Goal: Task Accomplishment & Management: Use online tool/utility

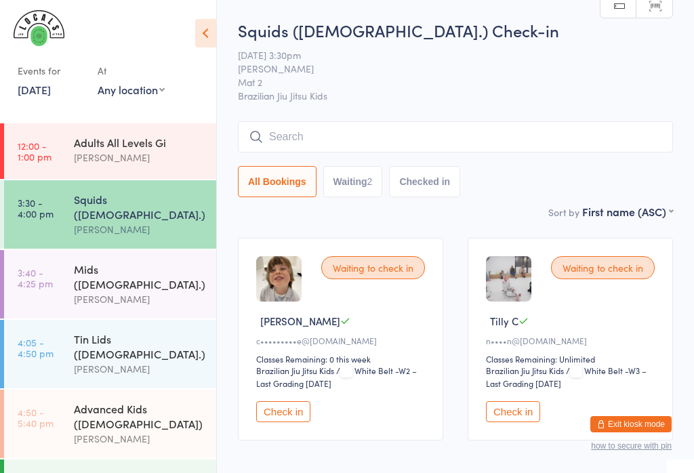
click at [110, 261] on div "Mids ([DEMOGRAPHIC_DATA].)" at bounding box center [139, 276] width 131 height 30
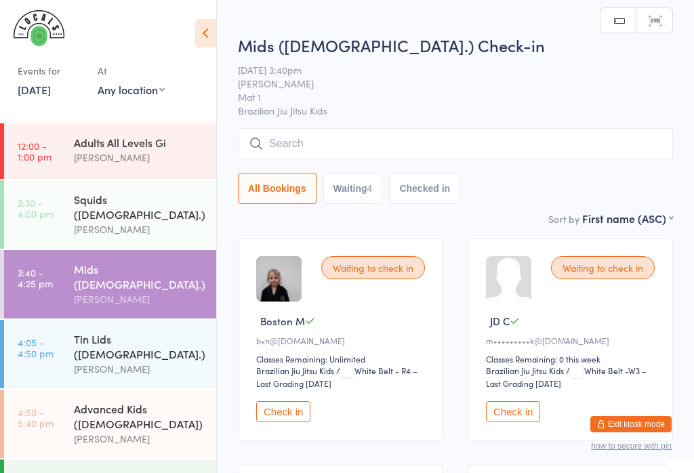
click at [448, 137] on input "search" at bounding box center [455, 143] width 435 height 31
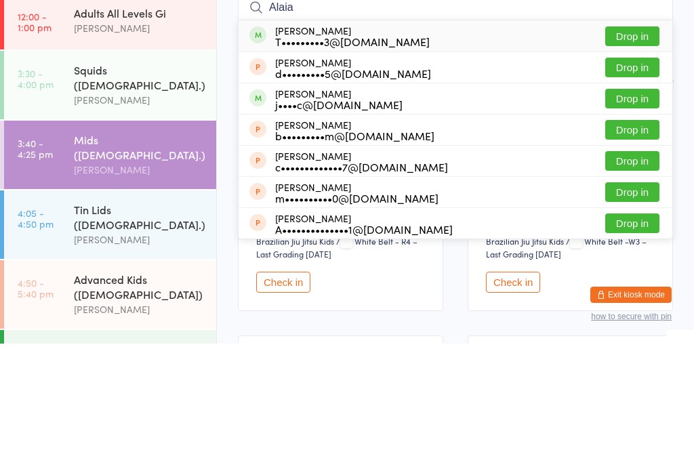
type input "Alaia"
click at [637, 156] on button "Drop in" at bounding box center [632, 166] width 54 height 20
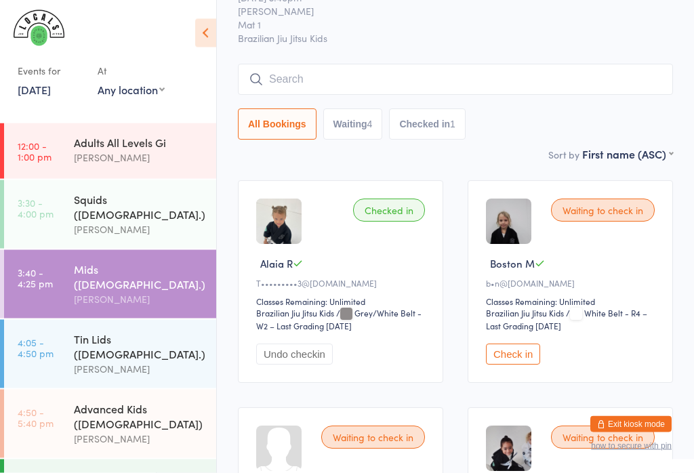
scroll to position [53, 0]
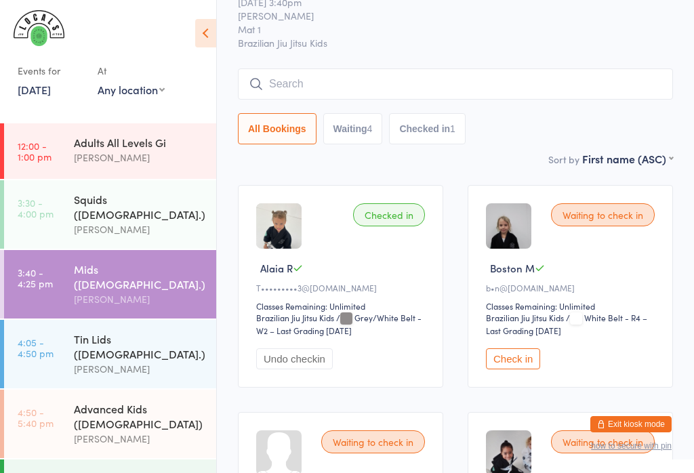
click at [152, 221] on div "[PERSON_NAME]" at bounding box center [139, 229] width 131 height 16
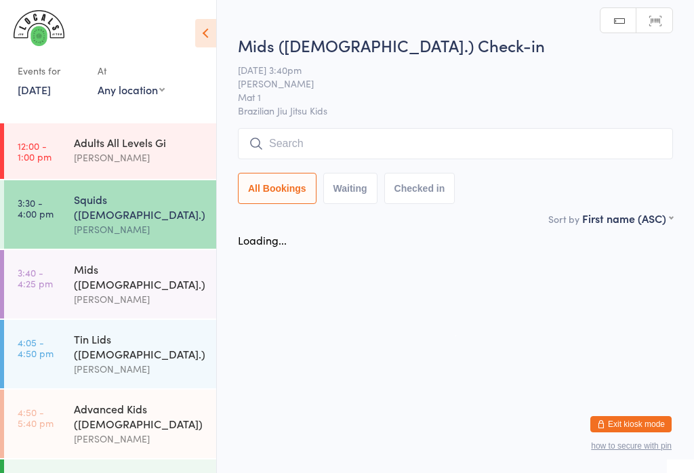
click at [148, 291] on div "[PERSON_NAME]" at bounding box center [139, 299] width 131 height 16
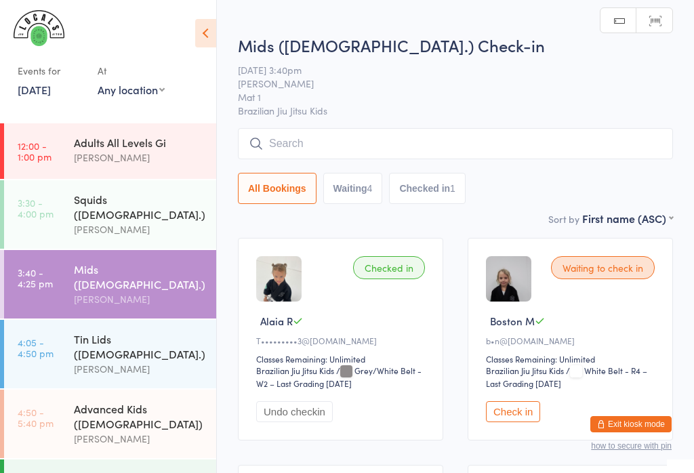
click at [309, 143] on input "search" at bounding box center [455, 143] width 435 height 31
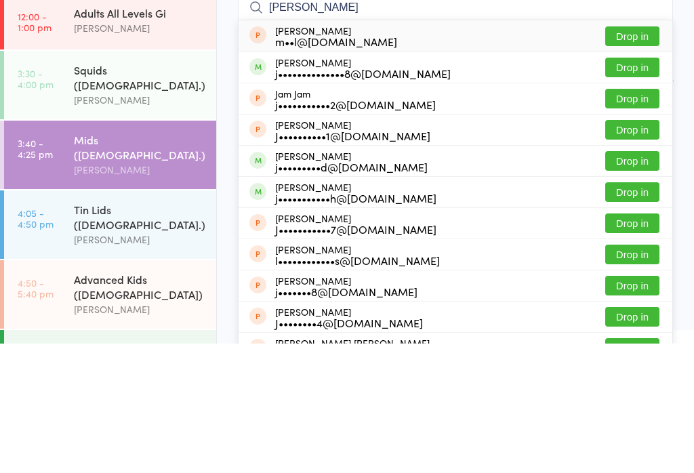
type input "[PERSON_NAME]"
click at [649, 187] on button "Drop in" at bounding box center [632, 197] width 54 height 20
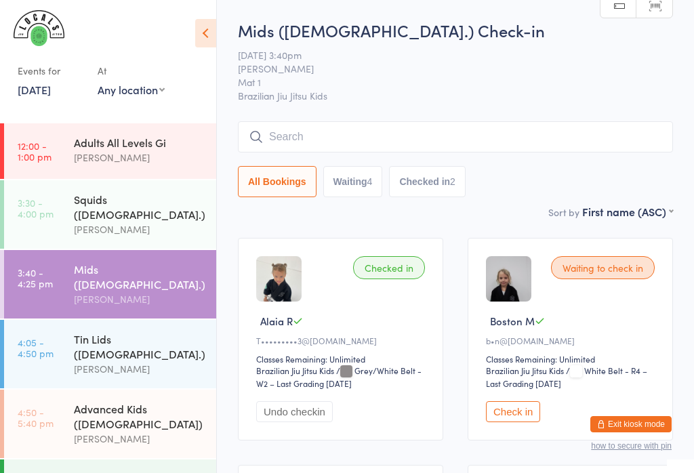
click at [164, 203] on div "Squids ([DEMOGRAPHIC_DATA].)" at bounding box center [139, 207] width 131 height 30
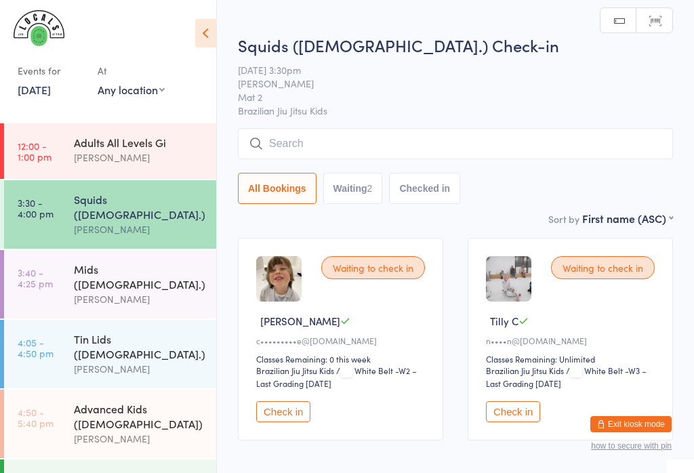
click at [371, 137] on input "search" at bounding box center [455, 143] width 435 height 31
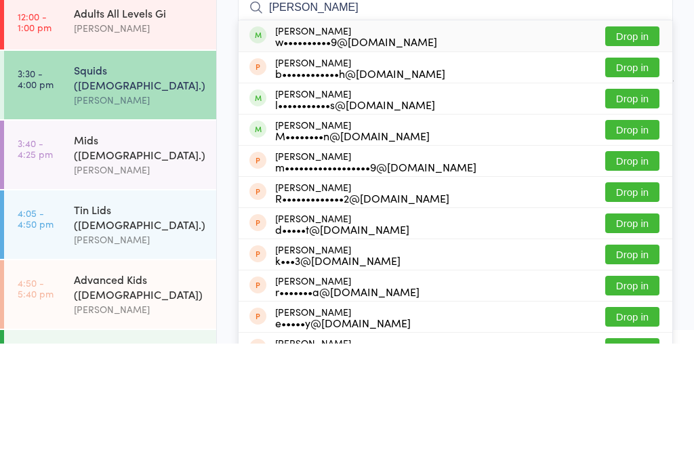
type input "[PERSON_NAME]"
click at [647, 218] on button "Drop in" at bounding box center [632, 228] width 54 height 20
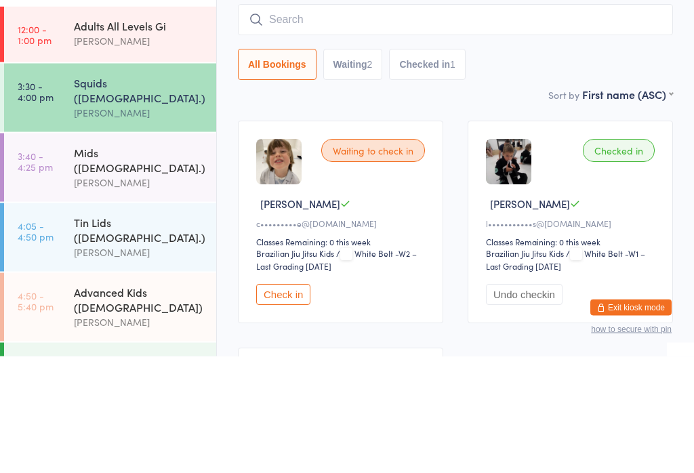
click at [135, 221] on div "[PERSON_NAME]" at bounding box center [139, 229] width 131 height 16
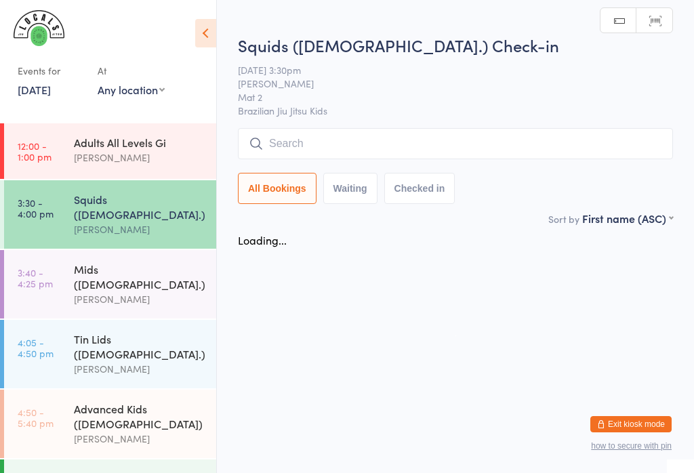
click at [326, 9] on html "You have now entered Kiosk Mode. Members will be able to check themselves in us…" at bounding box center [347, 236] width 694 height 473
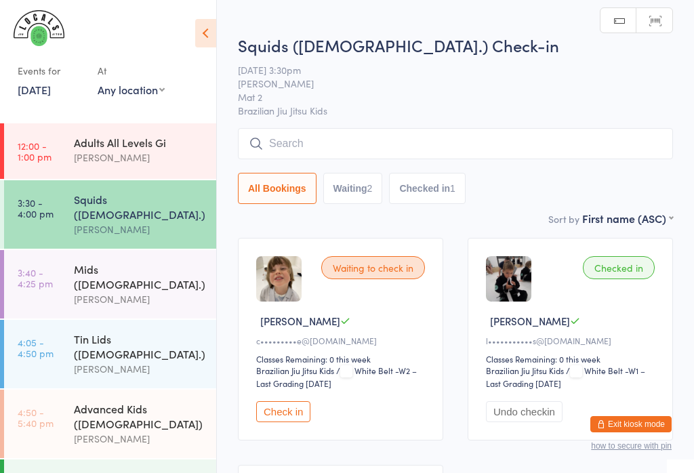
click at [314, 135] on input "search" at bounding box center [455, 143] width 435 height 31
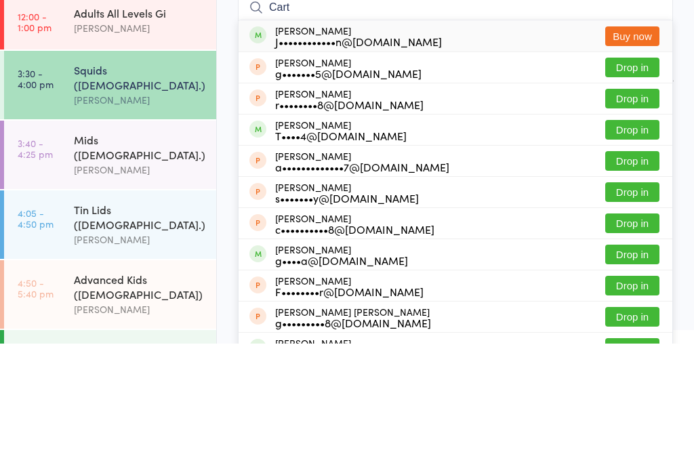
type input "Cart"
click at [620, 156] on button "Buy now" at bounding box center [632, 166] width 54 height 20
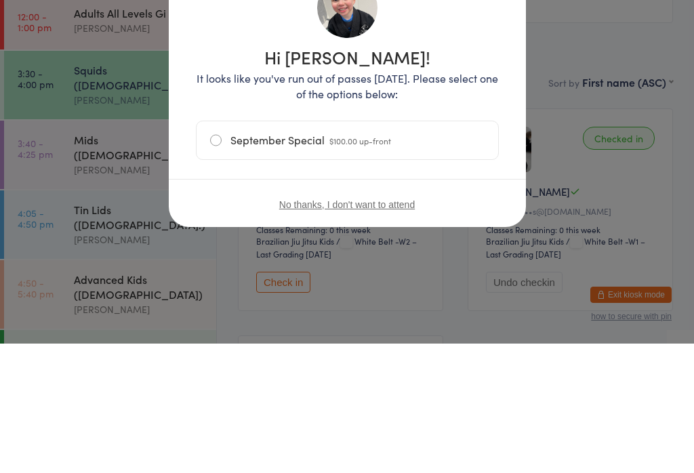
scroll to position [129, 0]
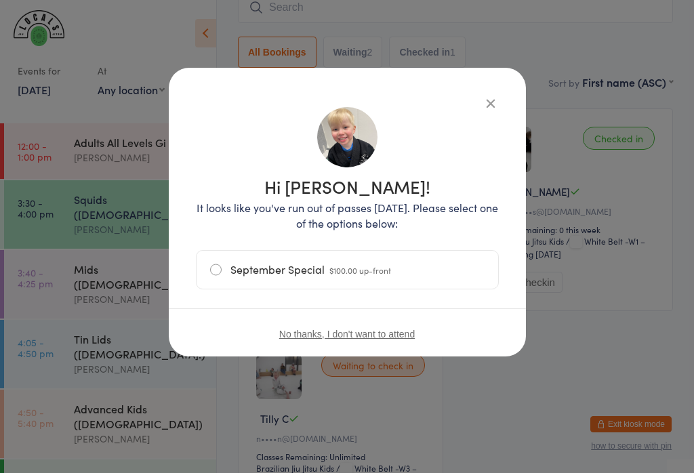
click at [484, 98] on icon "button" at bounding box center [490, 102] width 15 height 15
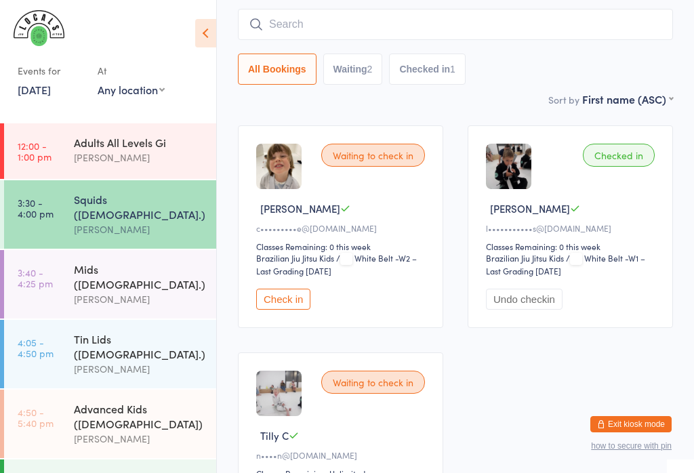
scroll to position [106, 0]
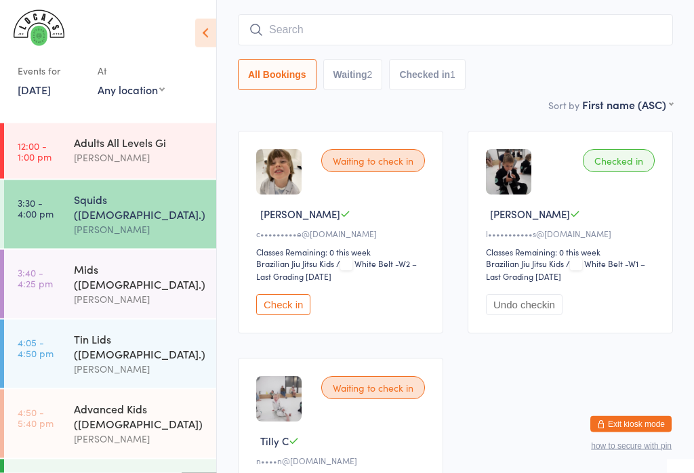
click at [156, 291] on div "[PERSON_NAME]" at bounding box center [139, 299] width 131 height 16
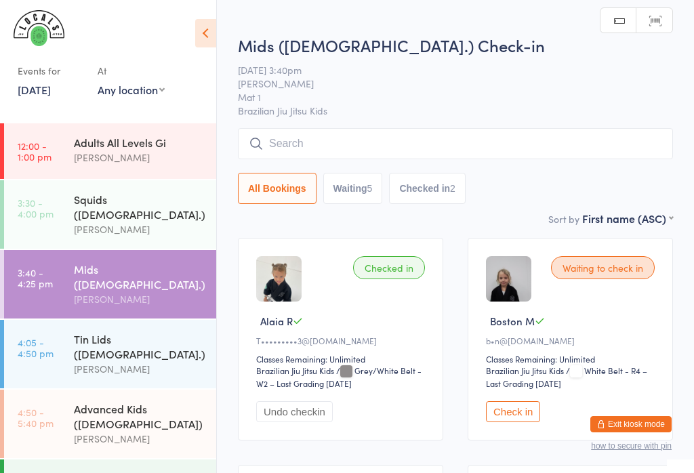
click at [413, 141] on input "search" at bounding box center [455, 143] width 435 height 31
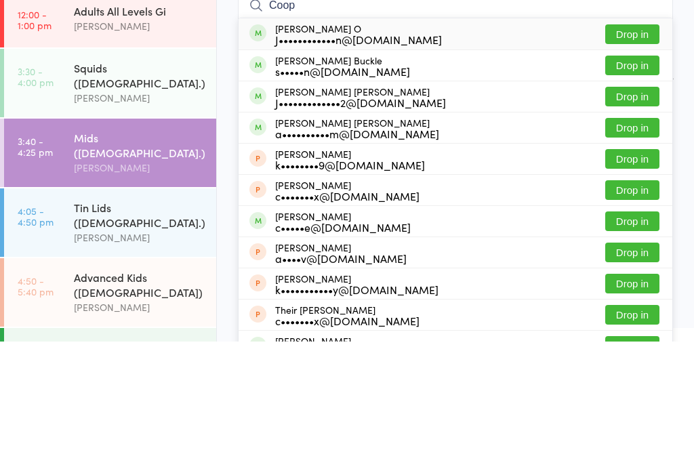
type input "Coop"
click at [632, 156] on button "Drop in" at bounding box center [632, 166] width 54 height 20
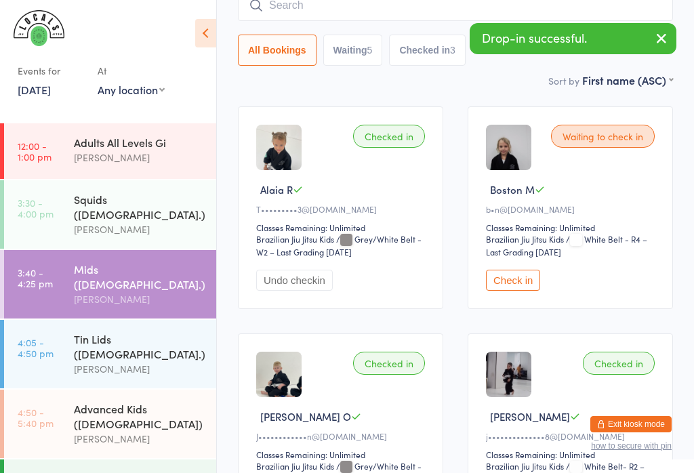
click at [172, 401] on div "Advanced Kids ([DEMOGRAPHIC_DATA])" at bounding box center [139, 416] width 131 height 30
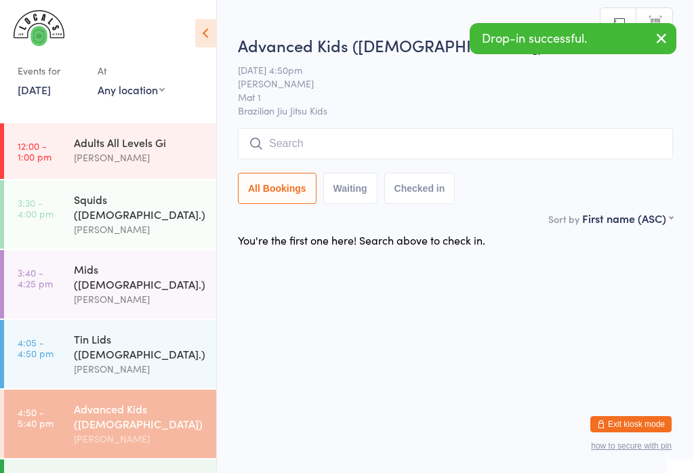
click at [378, 140] on input "search" at bounding box center [455, 143] width 435 height 31
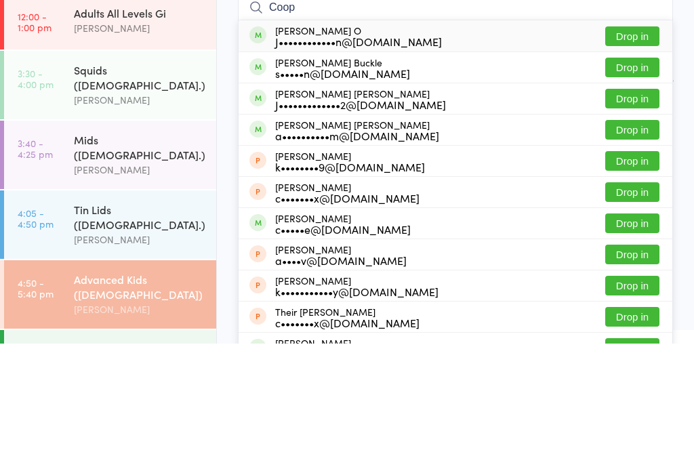
type input "Coop"
click at [639, 156] on button "Drop in" at bounding box center [632, 166] width 54 height 20
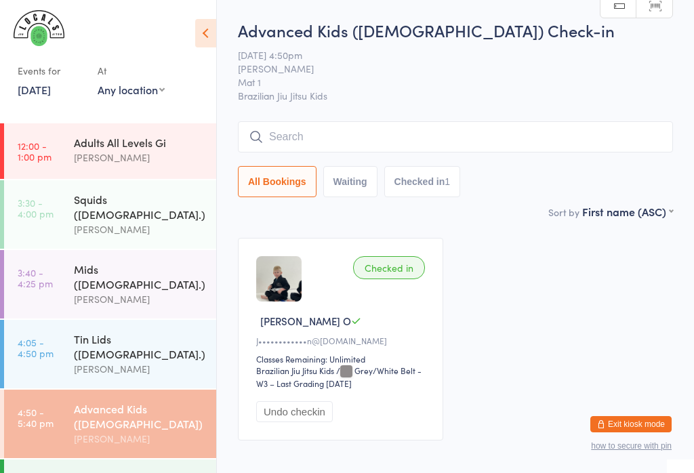
click at [310, 132] on input "search" at bounding box center [455, 136] width 435 height 31
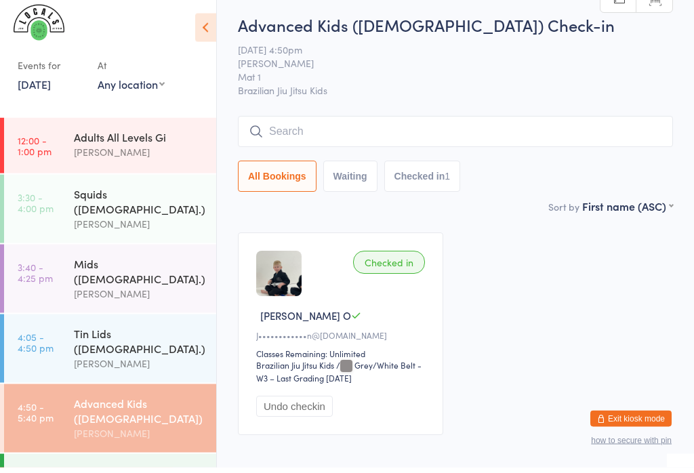
click at [635, 138] on input "search" at bounding box center [455, 136] width 435 height 31
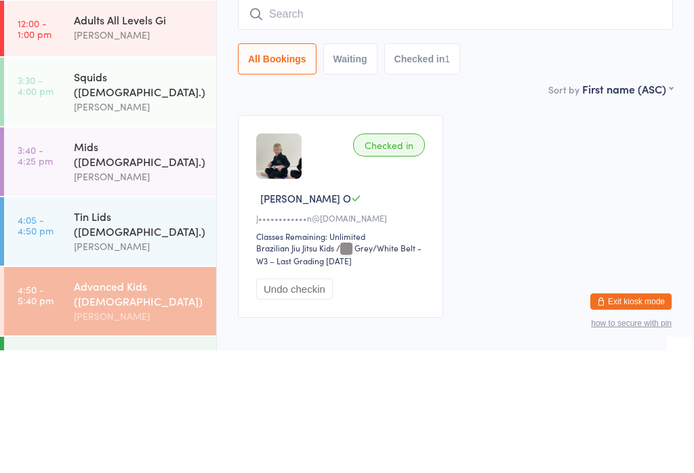
click at [57, 180] on link "3:30 - 4:00 pm Squids ([DEMOGRAPHIC_DATA].) [PERSON_NAME]" at bounding box center [110, 214] width 212 height 68
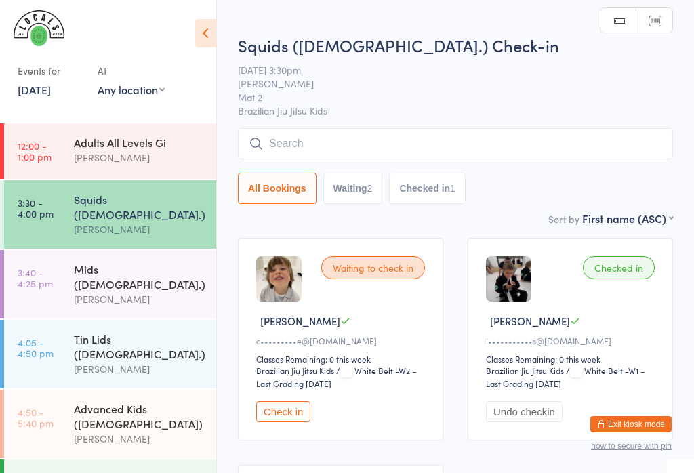
click at [74, 291] on div "[PERSON_NAME]" at bounding box center [139, 299] width 131 height 16
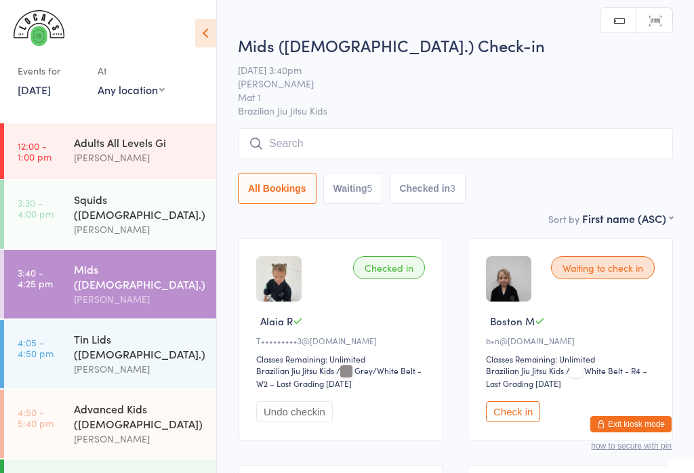
click at [288, 143] on input "search" at bounding box center [455, 143] width 435 height 31
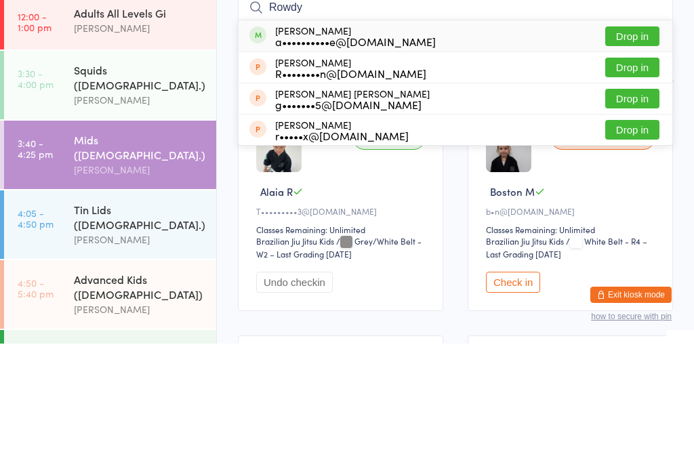
type input "Rowdy"
click at [643, 150] on div "[PERSON_NAME] a••••••••••e@[DOMAIN_NAME] Drop in" at bounding box center [454, 165] width 433 height 31
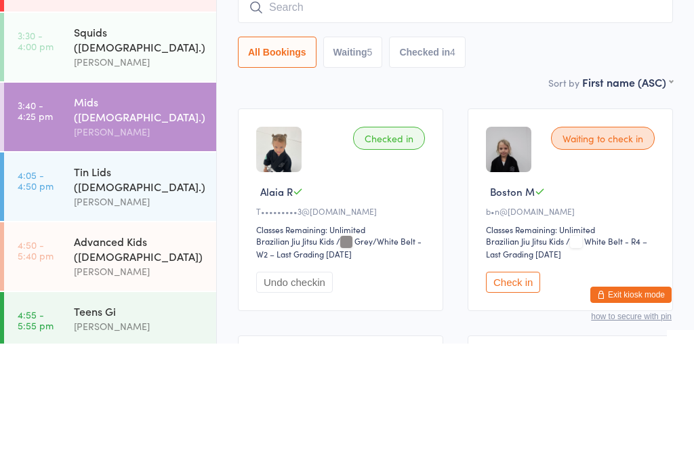
scroll to position [39, 0]
click at [133, 293] on div "Tin Lids ([DEMOGRAPHIC_DATA].)" at bounding box center [139, 308] width 131 height 30
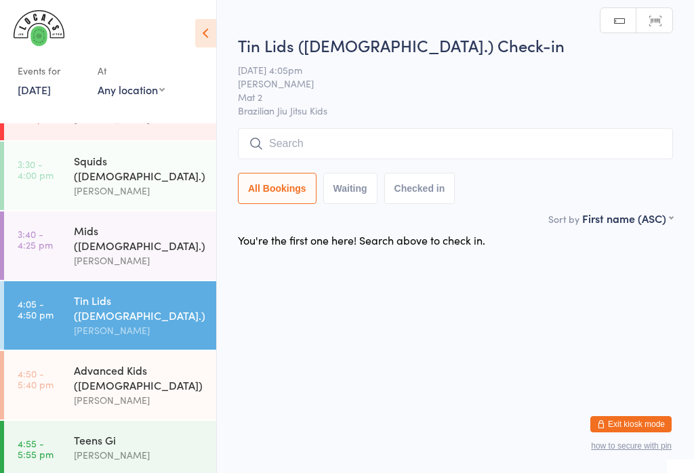
click at [391, 140] on input "search" at bounding box center [455, 143] width 435 height 31
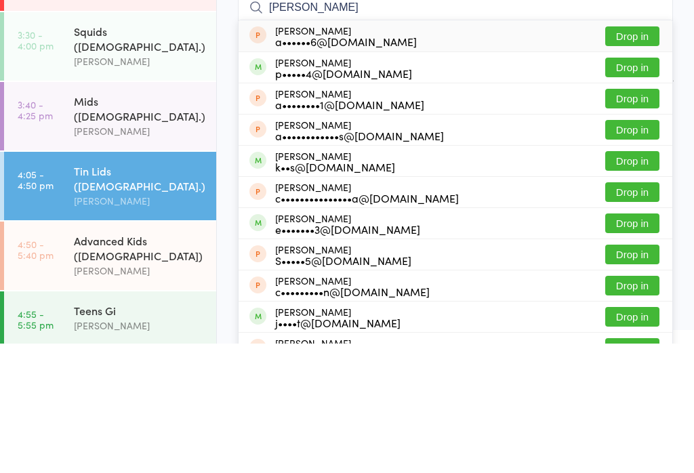
type input "[PERSON_NAME]"
click at [640, 187] on button "Drop in" at bounding box center [632, 197] width 54 height 20
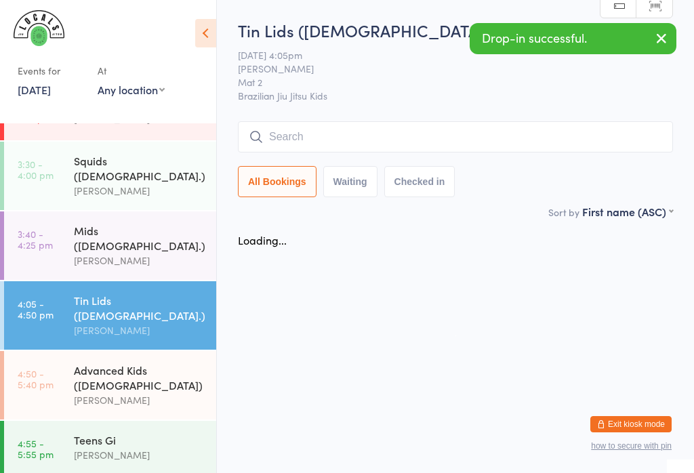
click at [538, 126] on input "search" at bounding box center [455, 136] width 435 height 31
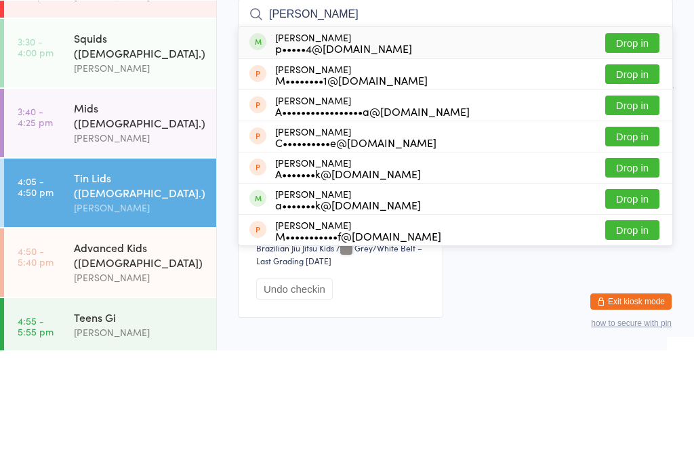
type input "[PERSON_NAME]"
click at [637, 187] on button "Drop in" at bounding box center [632, 197] width 54 height 20
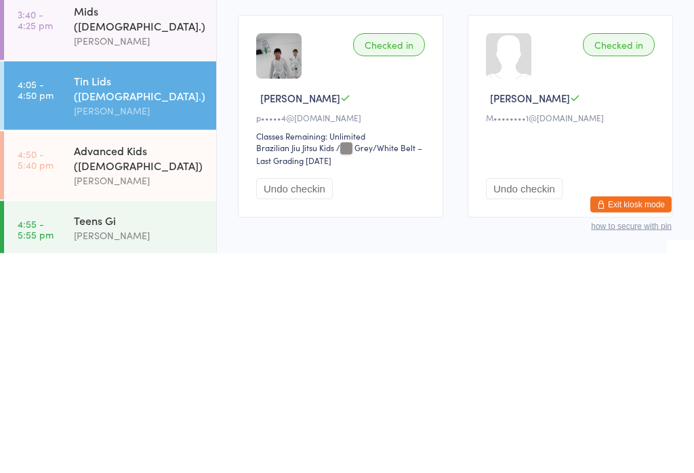
scroll to position [3, 0]
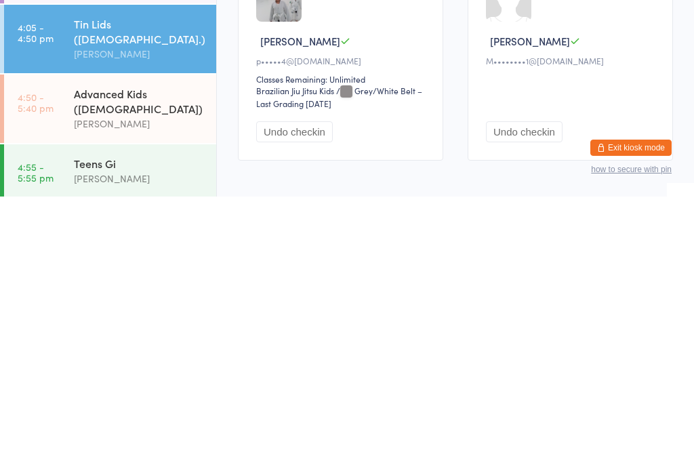
click at [531, 398] on button "Undo checkin" at bounding box center [524, 408] width 77 height 21
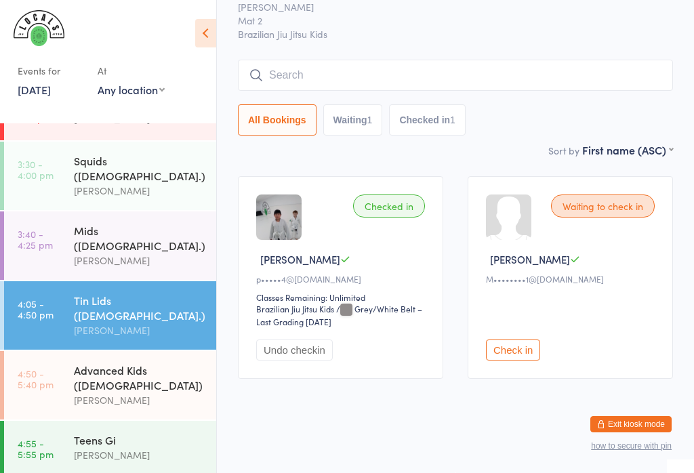
click at [614, 72] on input "search" at bounding box center [455, 75] width 435 height 31
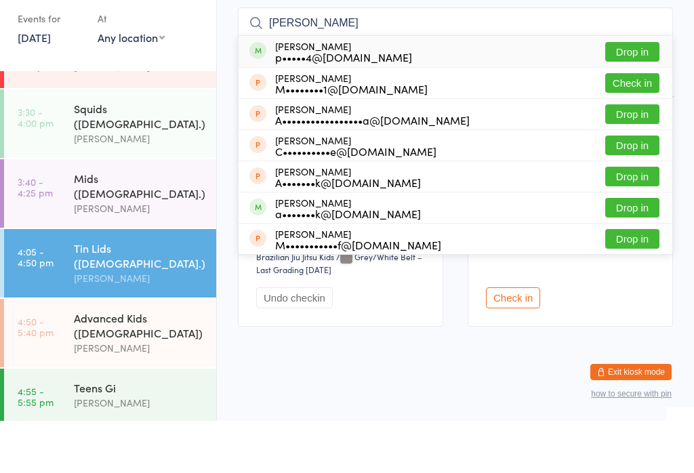
type input "[PERSON_NAME]"
click at [635, 94] on button "Drop in" at bounding box center [632, 104] width 54 height 20
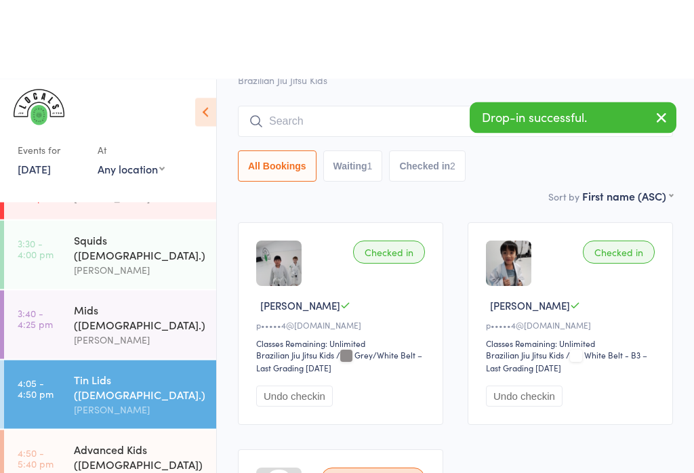
scroll to position [0, 0]
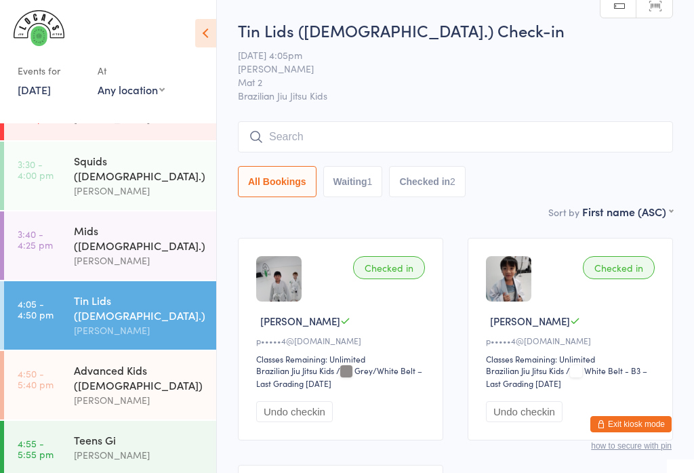
click at [630, 429] on button "Exit kiosk mode" at bounding box center [630, 424] width 81 height 16
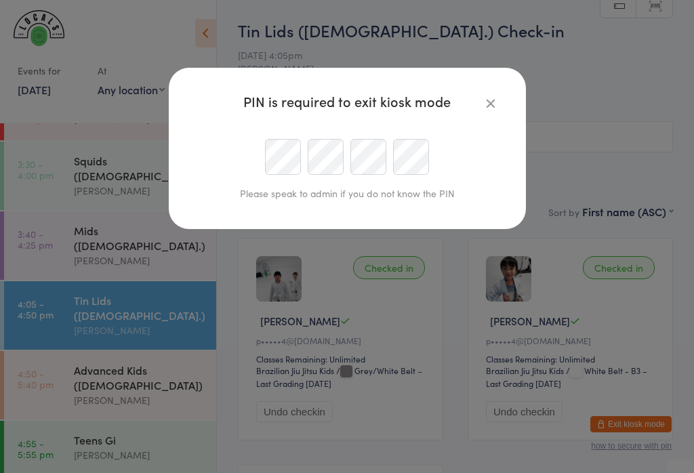
click at [496, 100] on button "button" at bounding box center [490, 103] width 16 height 16
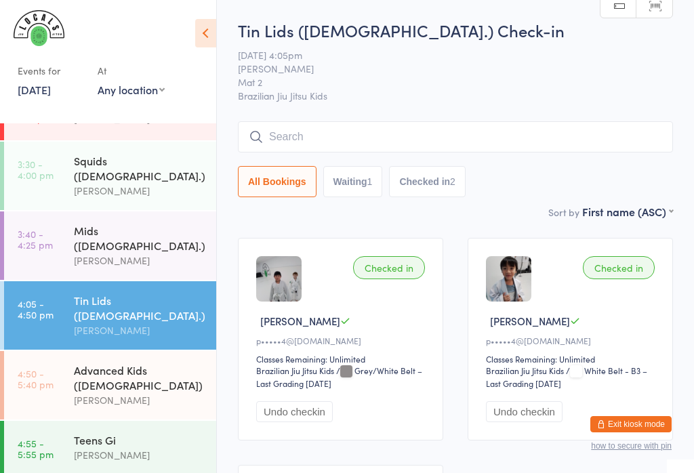
click at [311, 142] on input "search" at bounding box center [455, 136] width 435 height 31
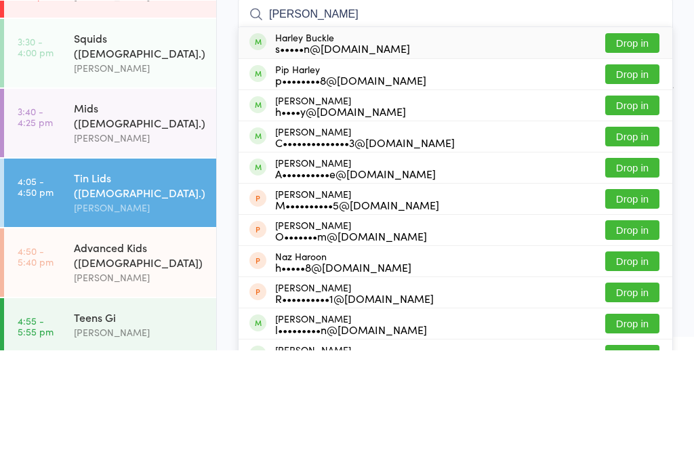
type input "[PERSON_NAME]"
click at [622, 156] on button "Drop in" at bounding box center [632, 166] width 54 height 20
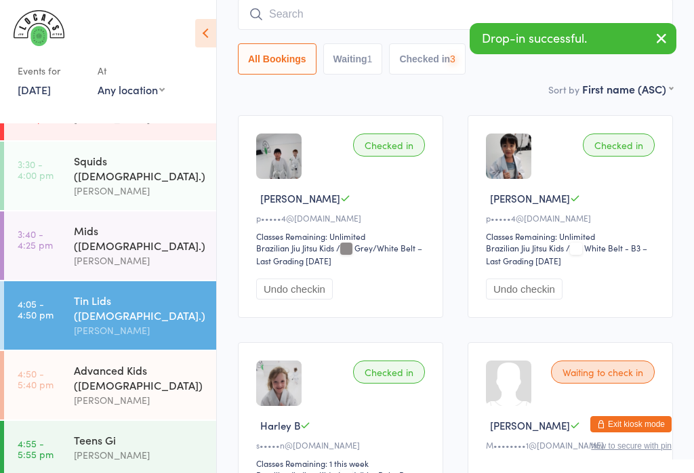
click at [263, 25] on input "search" at bounding box center [455, 14] width 435 height 31
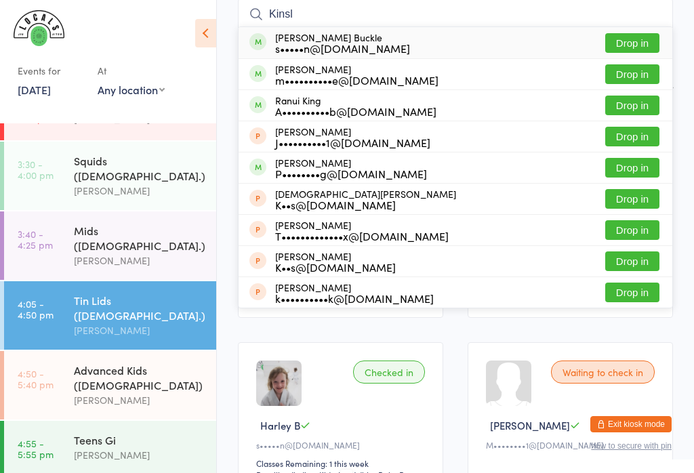
type input "Kinsl"
click at [619, 44] on button "Drop in" at bounding box center [632, 43] width 54 height 20
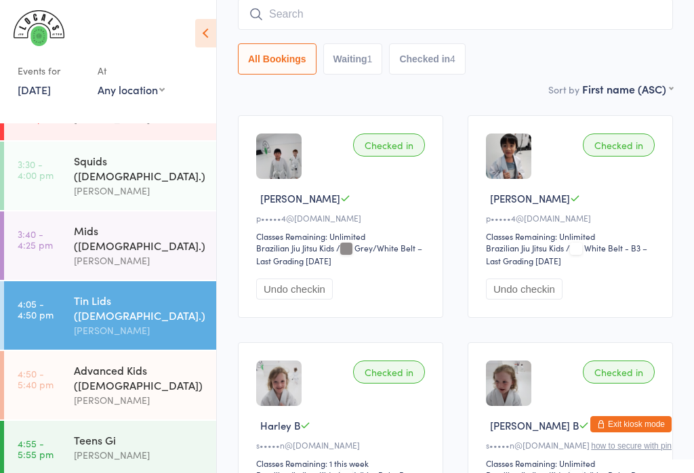
click at [146, 253] on div "[PERSON_NAME]" at bounding box center [139, 261] width 131 height 16
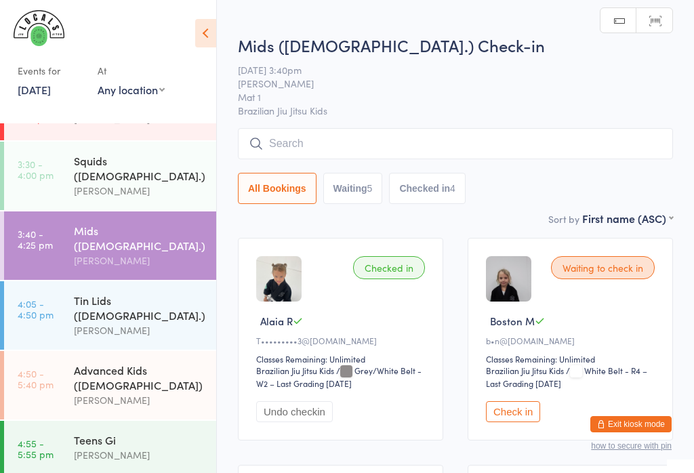
click at [398, 138] on input "search" at bounding box center [455, 143] width 435 height 31
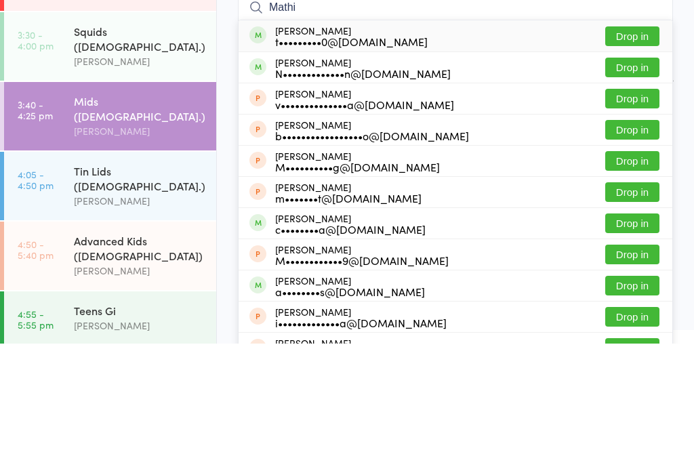
type input "Mathi"
click at [632, 156] on button "Drop in" at bounding box center [632, 166] width 54 height 20
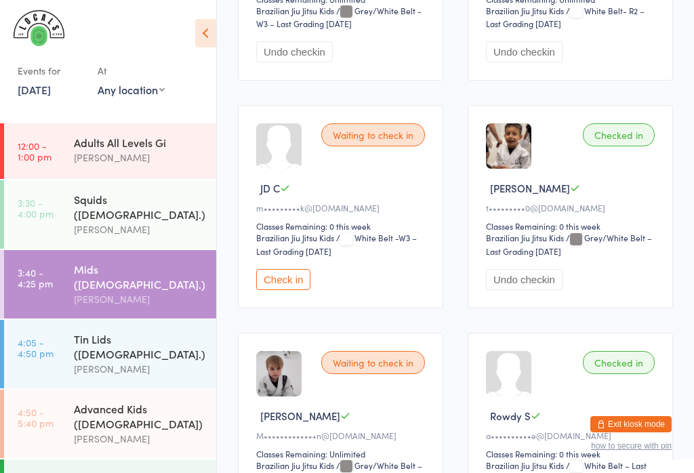
click at [104, 205] on div "Squids ([DEMOGRAPHIC_DATA].)" at bounding box center [139, 207] width 131 height 30
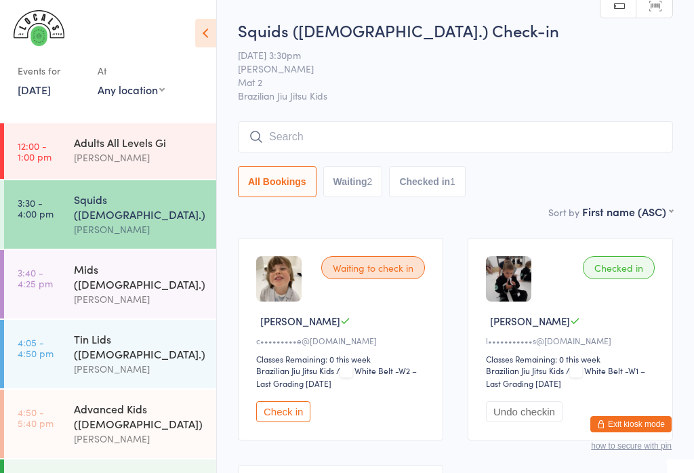
click at [355, 140] on input "search" at bounding box center [455, 136] width 435 height 31
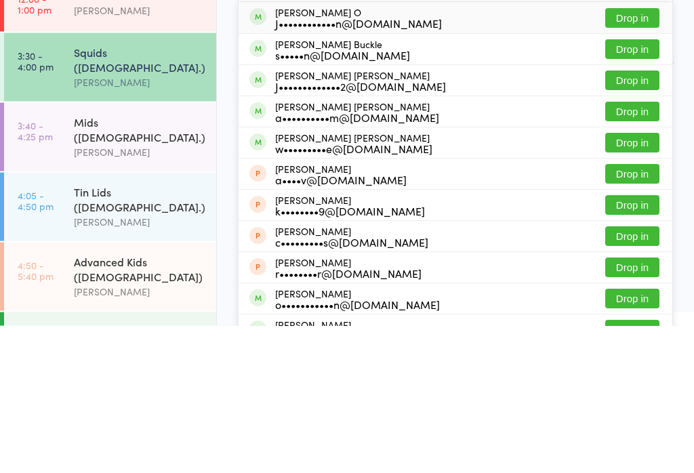
type input "[PERSON_NAME]"
click at [374, 291] on div "w•••••••••e@[DOMAIN_NAME]" at bounding box center [353, 296] width 157 height 11
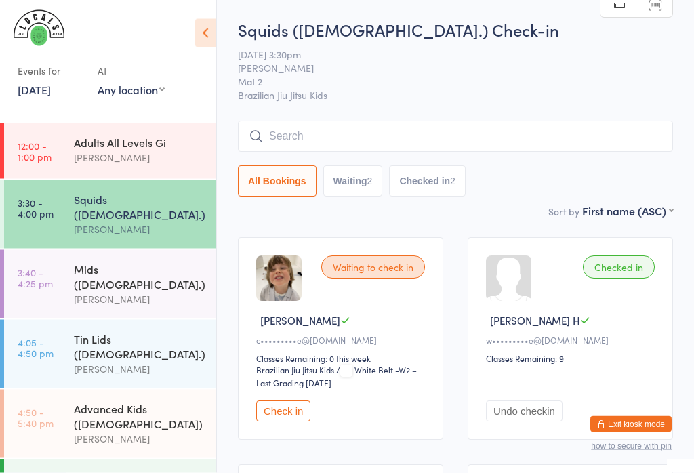
click at [463, 127] on input "search" at bounding box center [455, 136] width 435 height 31
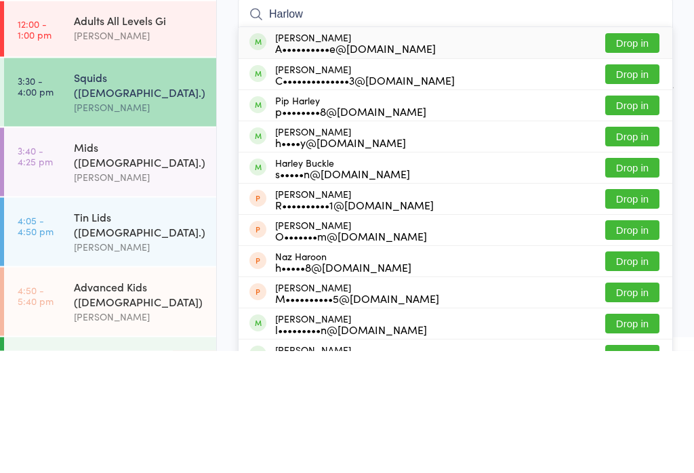
type input "Harlow"
click at [650, 156] on button "Drop in" at bounding box center [632, 166] width 54 height 20
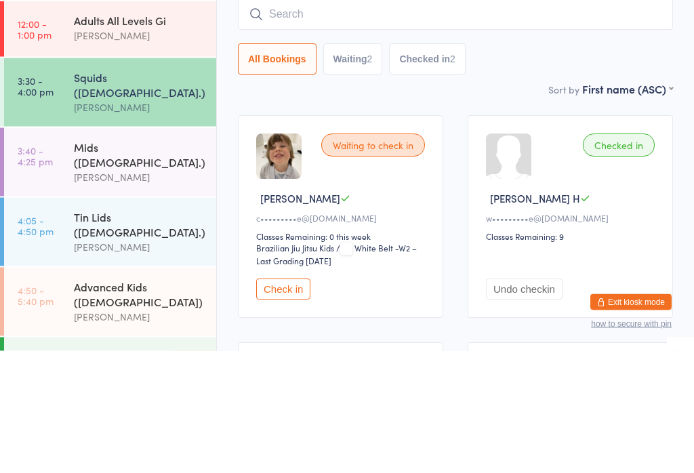
scroll to position [123, 0]
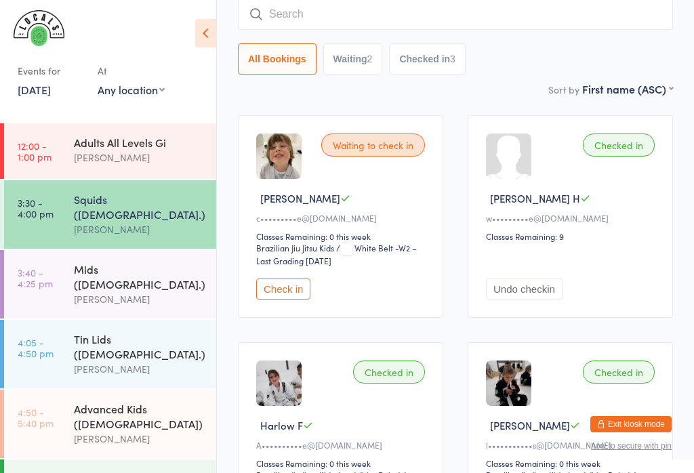
click at [399, 15] on input "search" at bounding box center [455, 14] width 435 height 31
type input "Levi"
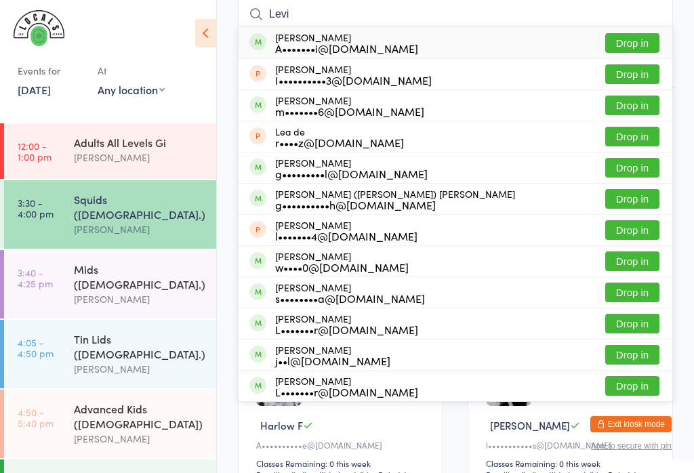
click at [637, 47] on button "Drop in" at bounding box center [632, 43] width 54 height 20
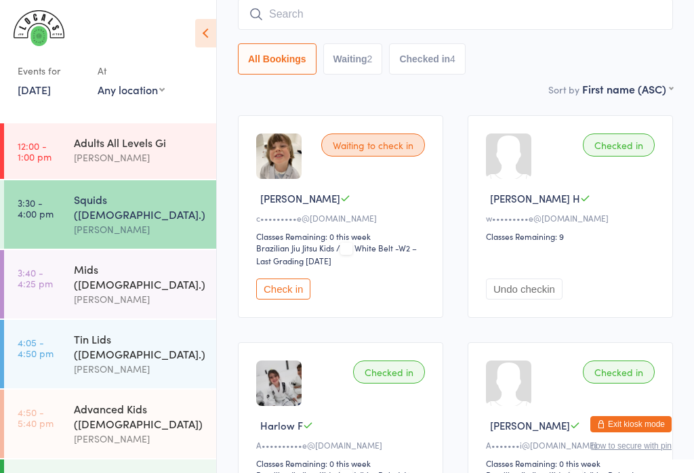
click at [87, 261] on div "Mids ([DEMOGRAPHIC_DATA].)" at bounding box center [139, 276] width 131 height 30
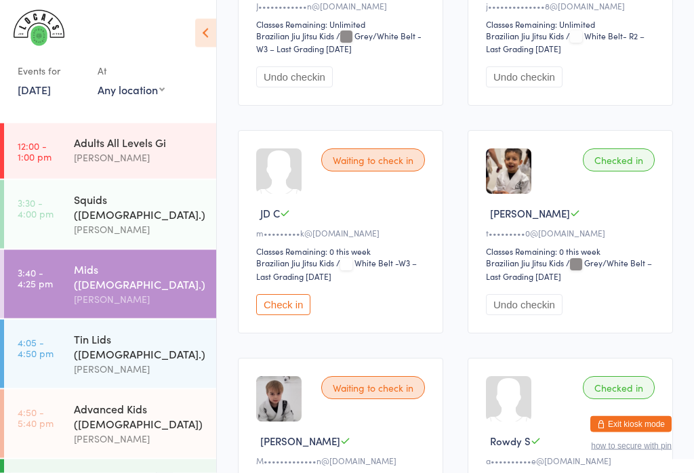
scroll to position [568, 0]
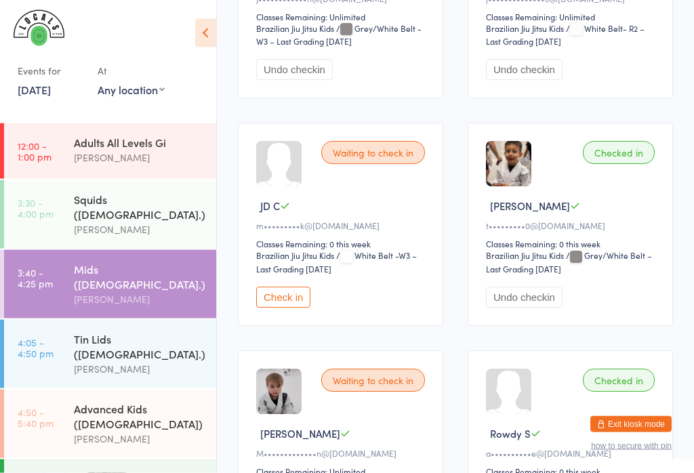
click at [279, 308] on button "Check in" at bounding box center [283, 297] width 54 height 21
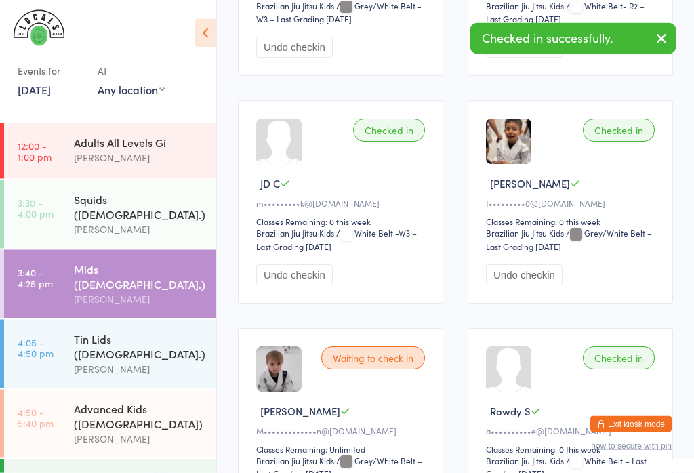
scroll to position [591, 0]
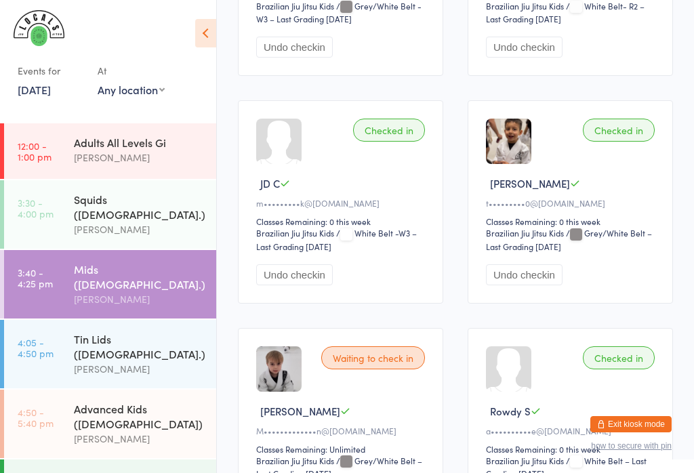
click at [116, 205] on div "Squids ([DEMOGRAPHIC_DATA].)" at bounding box center [139, 207] width 131 height 30
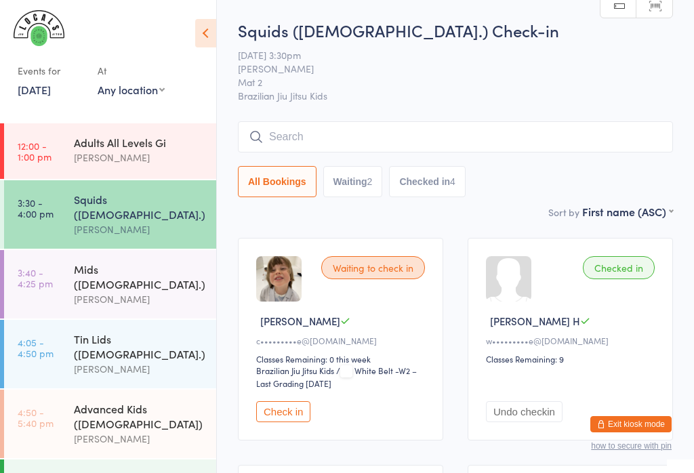
click at [347, 140] on input "search" at bounding box center [455, 136] width 435 height 31
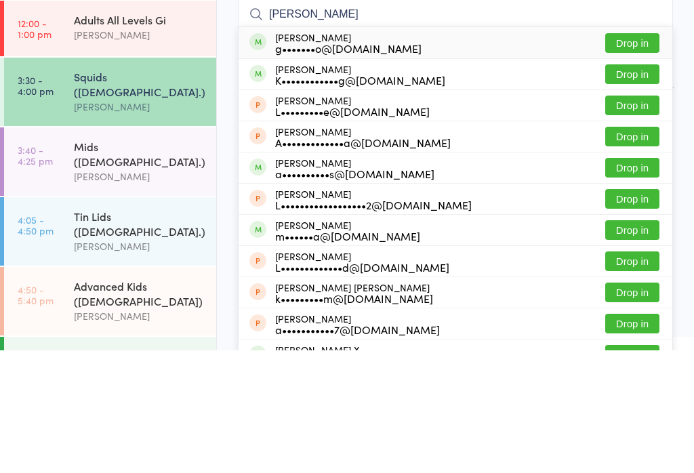
type input "[PERSON_NAME]"
click at [630, 156] on button "Drop in" at bounding box center [632, 166] width 54 height 20
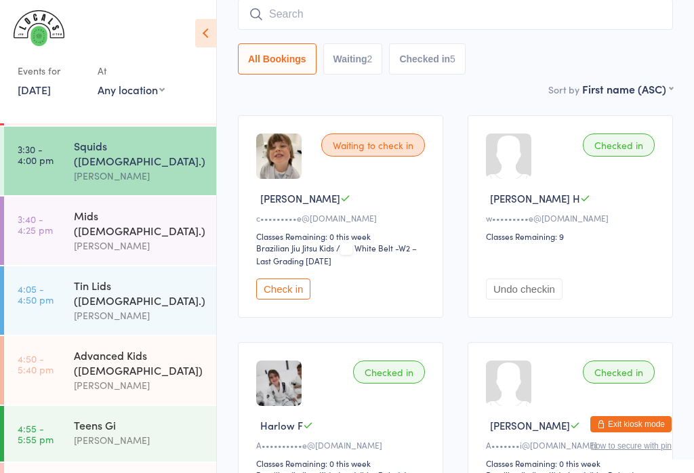
scroll to position [62, 0]
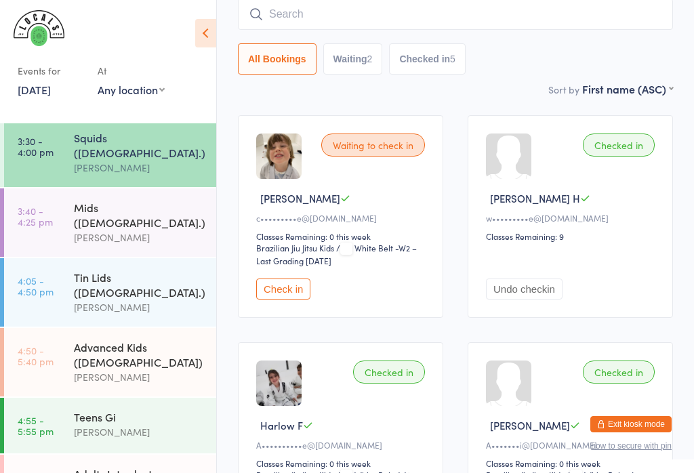
click at [157, 270] on div "Tin Lids ([DEMOGRAPHIC_DATA].)" at bounding box center [139, 285] width 131 height 30
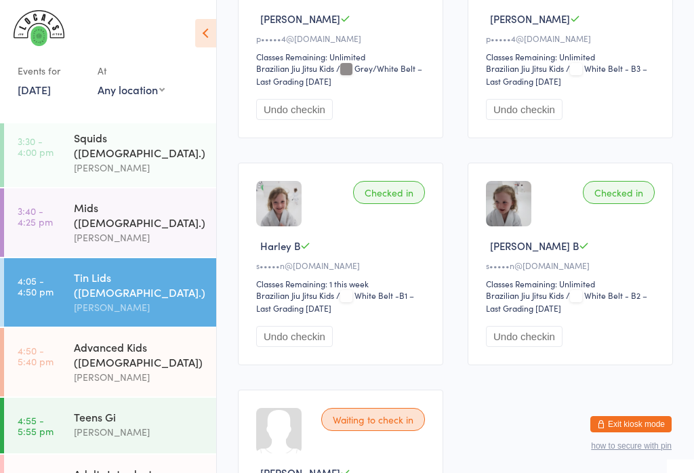
scroll to position [322, 0]
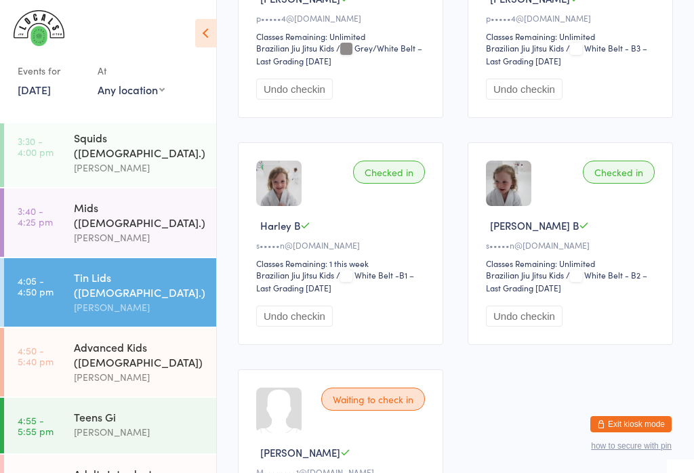
click at [145, 200] on div "Mids ([DEMOGRAPHIC_DATA].)" at bounding box center [139, 215] width 131 height 30
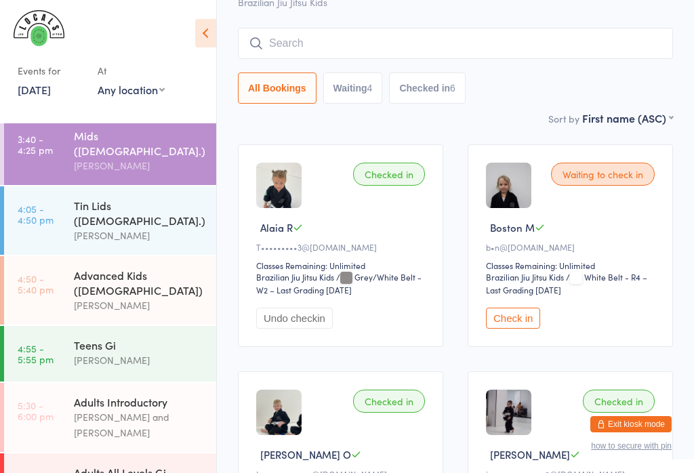
scroll to position [139, 0]
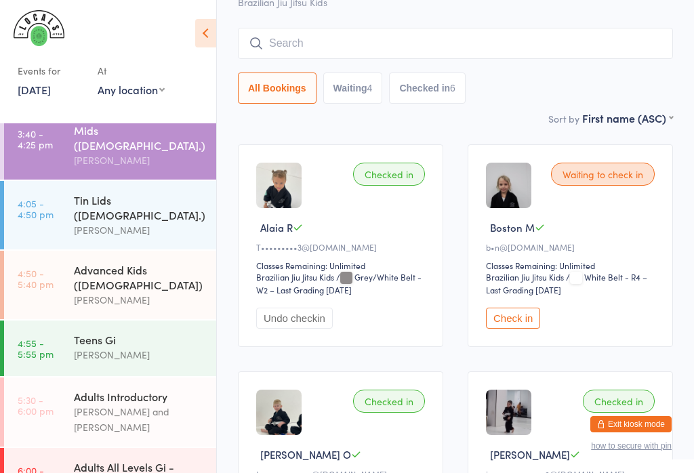
click at [182, 192] on div "Tin Lids ([DEMOGRAPHIC_DATA].)" at bounding box center [139, 207] width 131 height 30
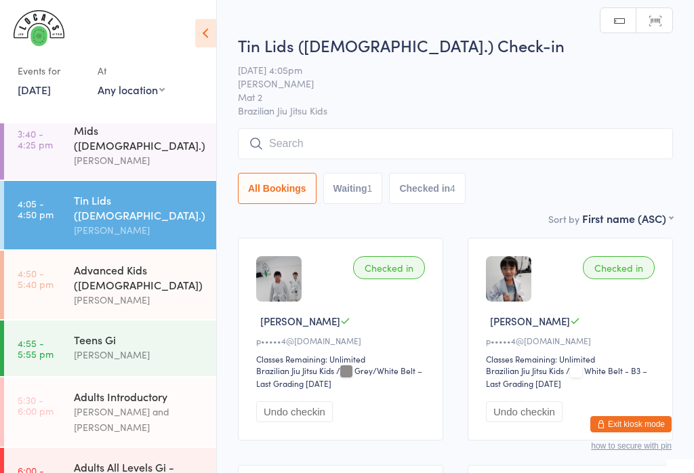
click at [494, 144] on input "search" at bounding box center [455, 143] width 435 height 31
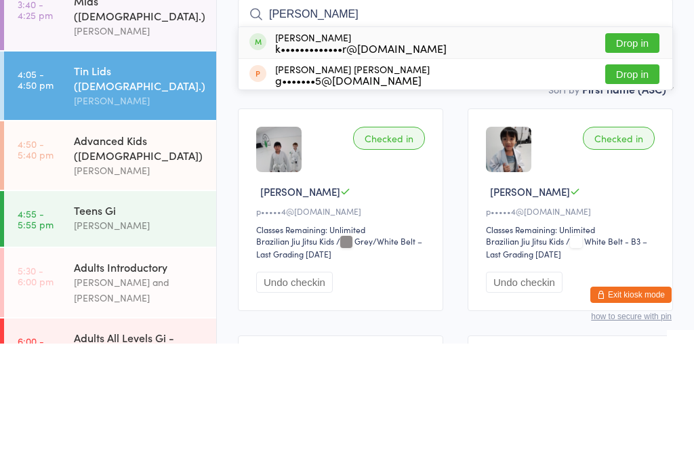
type input "[PERSON_NAME]"
click at [645, 163] on button "Drop in" at bounding box center [632, 173] width 54 height 20
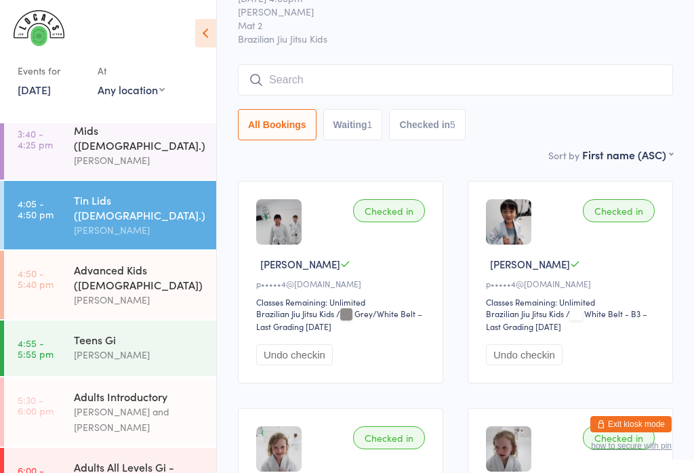
click at [310, 71] on input "search" at bounding box center [455, 79] width 435 height 31
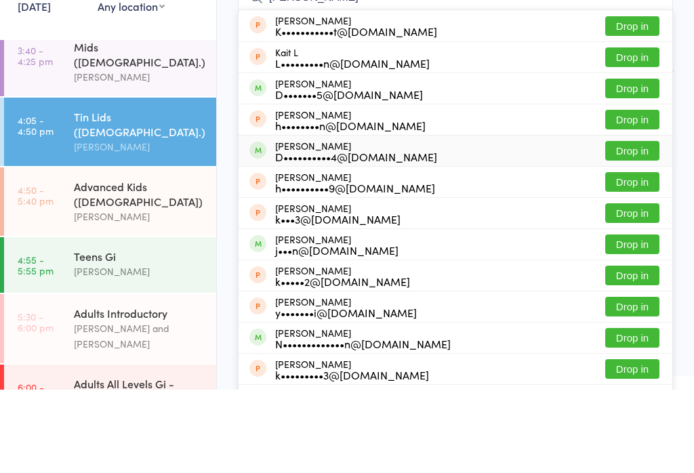
type input "[PERSON_NAME]"
click at [290, 219] on div "[PERSON_NAME] D••••••••••4@[DOMAIN_NAME] Drop in" at bounding box center [454, 234] width 433 height 30
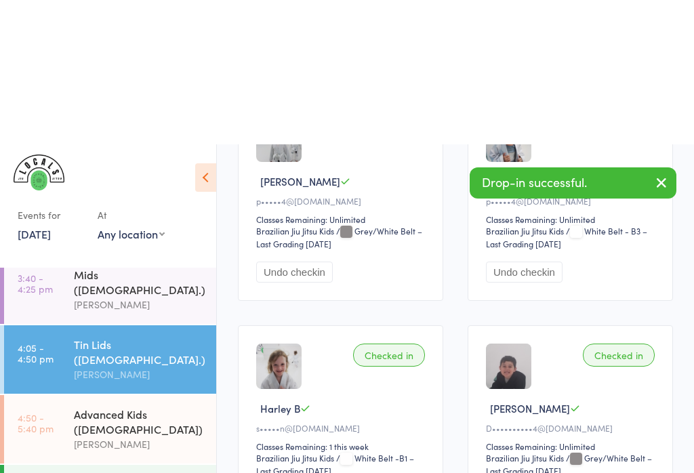
scroll to position [284, 0]
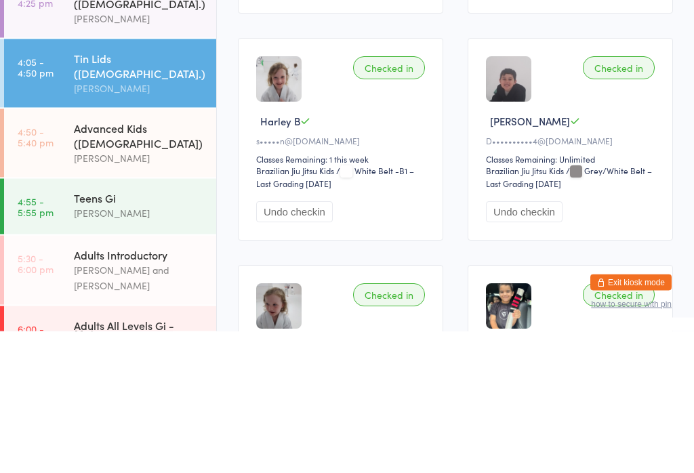
type input ","
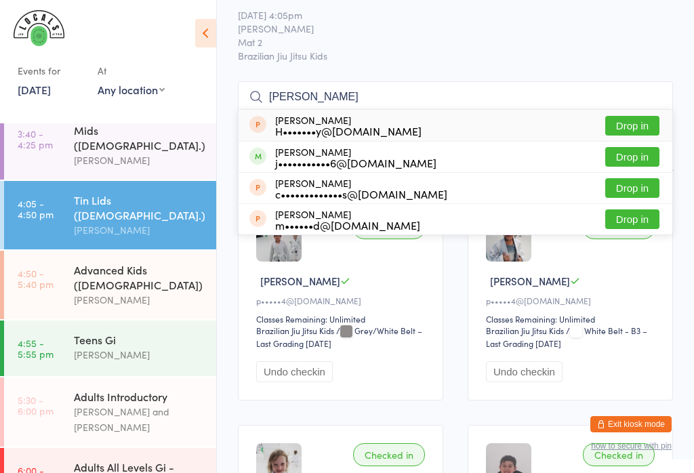
type input "[PERSON_NAME]"
click at [641, 158] on button "Drop in" at bounding box center [632, 157] width 54 height 20
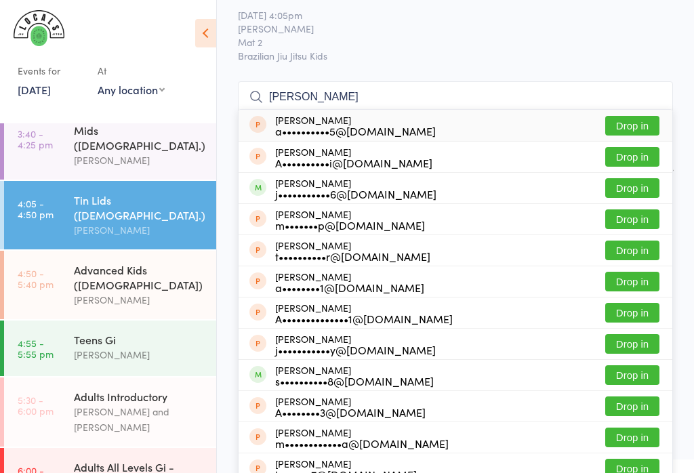
scroll to position [35, 0]
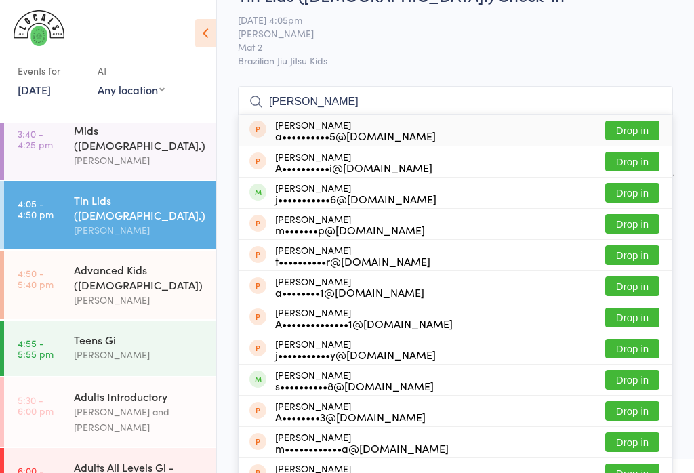
type input "[PERSON_NAME]"
click at [641, 194] on button "Drop in" at bounding box center [632, 193] width 54 height 20
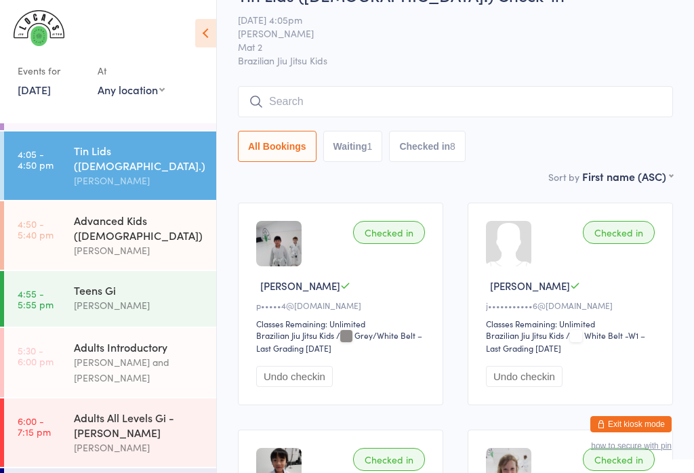
scroll to position [188, 0]
click at [77, 298] on div "[PERSON_NAME]" at bounding box center [139, 306] width 131 height 16
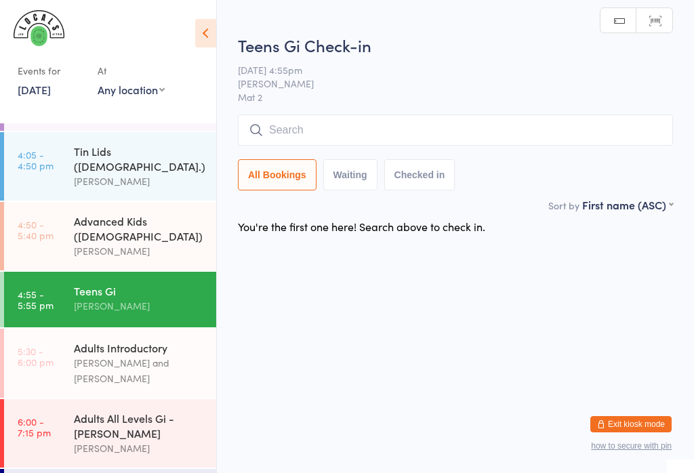
click at [538, 145] on input "search" at bounding box center [455, 129] width 435 height 31
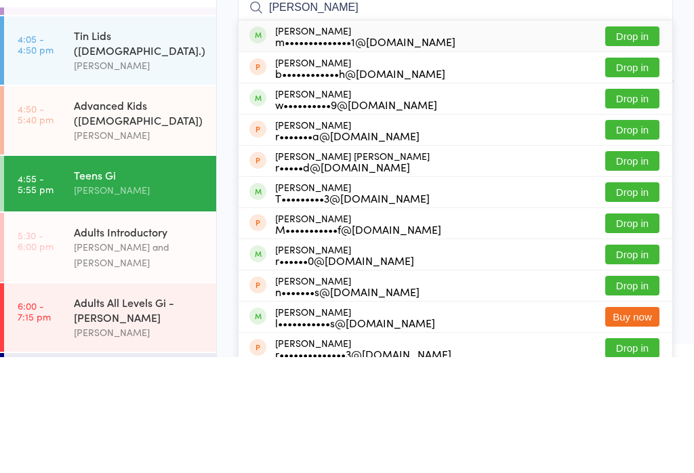
type input "[PERSON_NAME]"
click at [637, 142] on button "Drop in" at bounding box center [632, 152] width 54 height 20
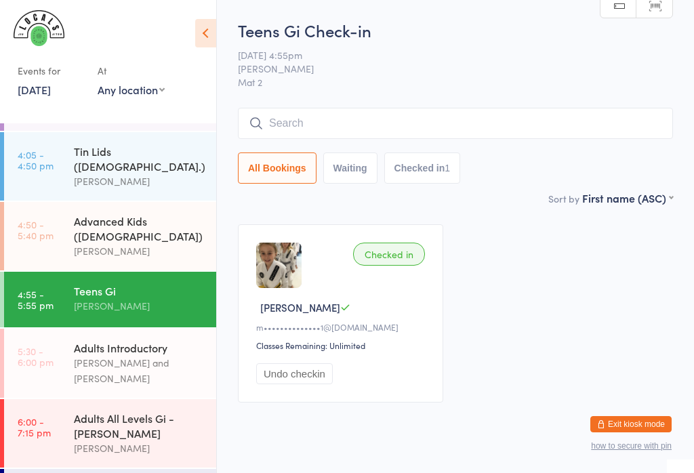
click at [196, 20] on icon at bounding box center [205, 33] width 21 height 28
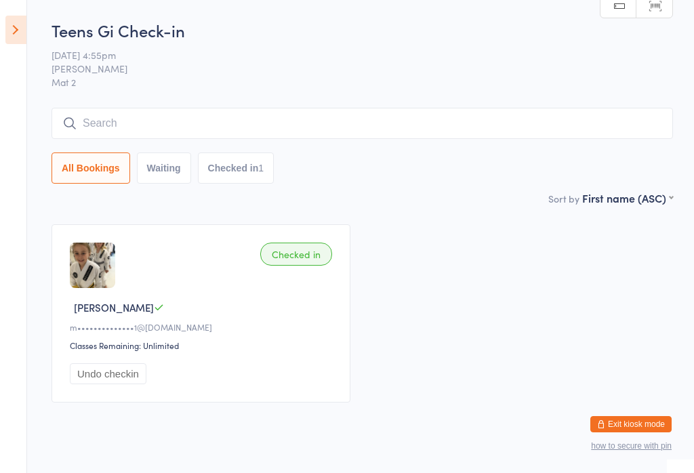
click at [314, 119] on input "search" at bounding box center [361, 123] width 621 height 31
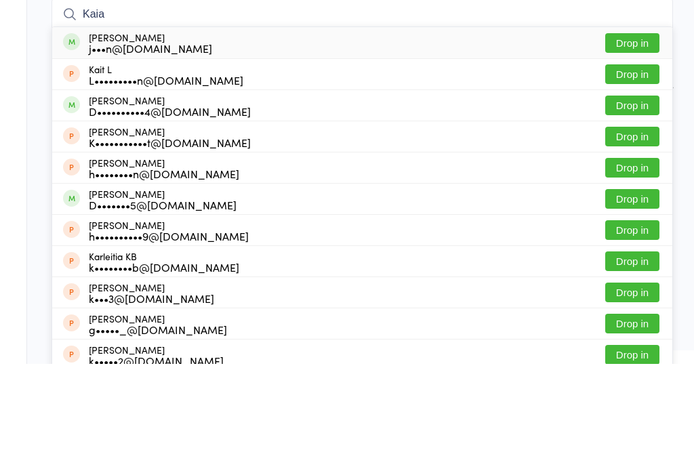
type input "Kaia"
click at [223, 136] on div "[PERSON_NAME] j•••n@[DOMAIN_NAME] Drop in" at bounding box center [362, 151] width 620 height 31
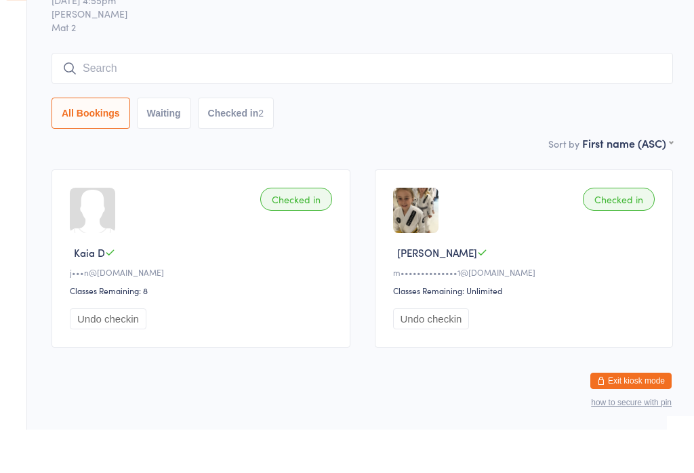
scroll to position [11, 0]
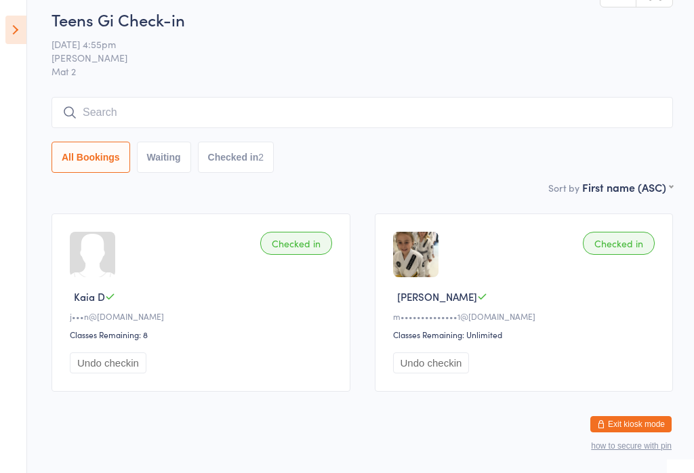
click at [15, 22] on icon at bounding box center [15, 30] width 21 height 28
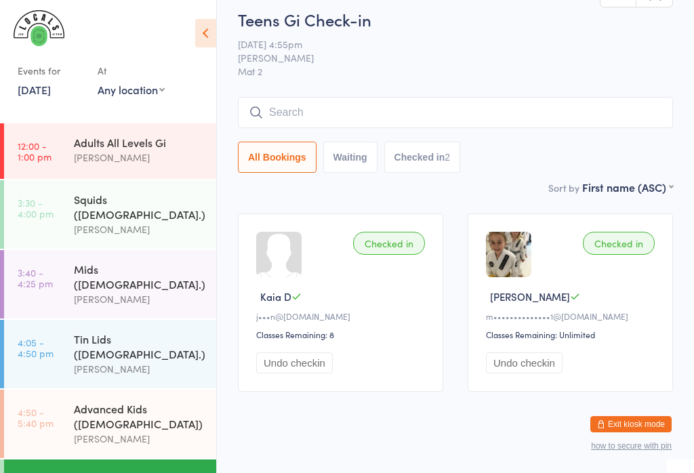
scroll to position [0, 0]
click at [132, 261] on div "Mids ([DEMOGRAPHIC_DATA].)" at bounding box center [139, 276] width 131 height 30
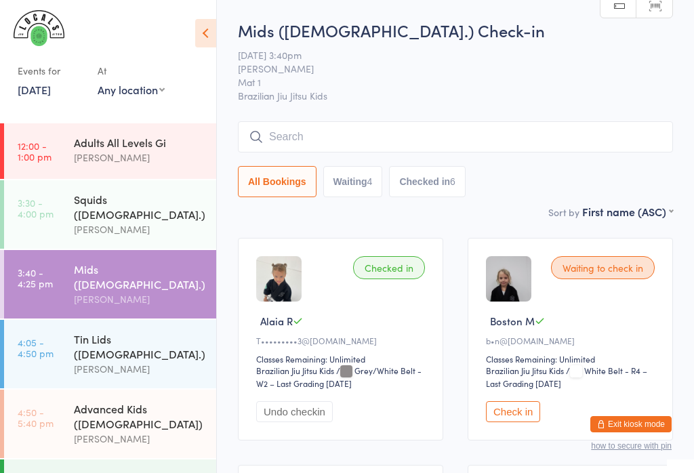
click at [308, 137] on input "search" at bounding box center [455, 136] width 435 height 31
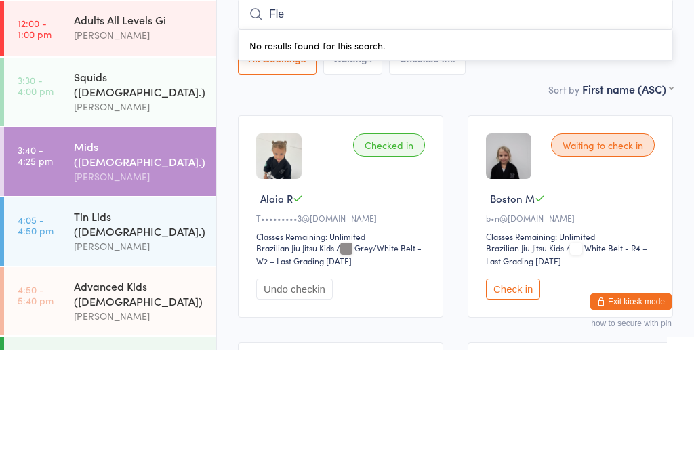
type input "Flet"
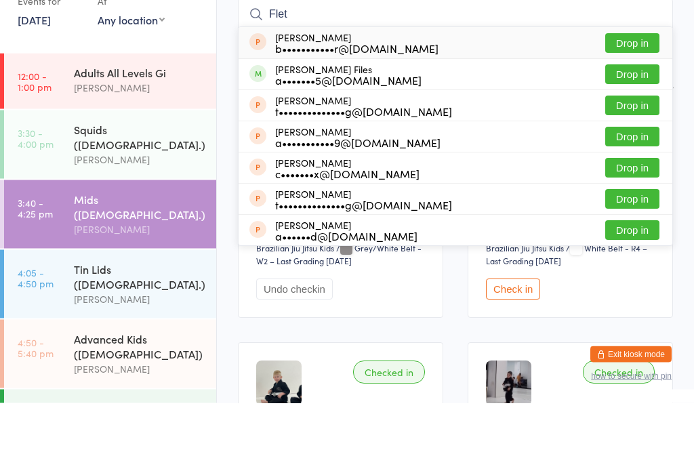
scroll to position [53, 0]
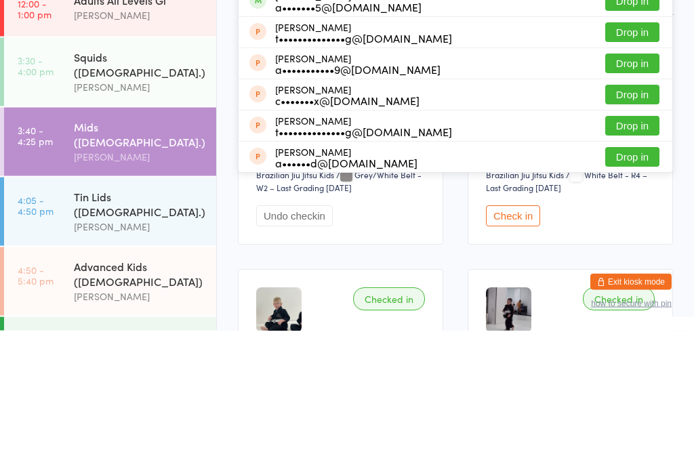
click at [177, 261] on div "Mids ([DEMOGRAPHIC_DATA].)" at bounding box center [139, 276] width 131 height 30
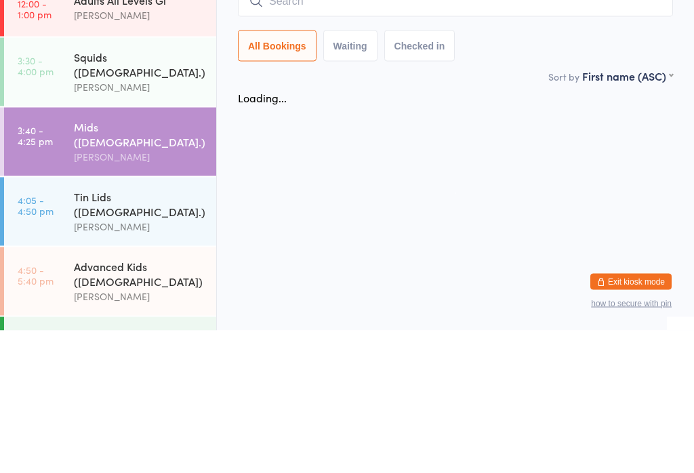
scroll to position [0, 0]
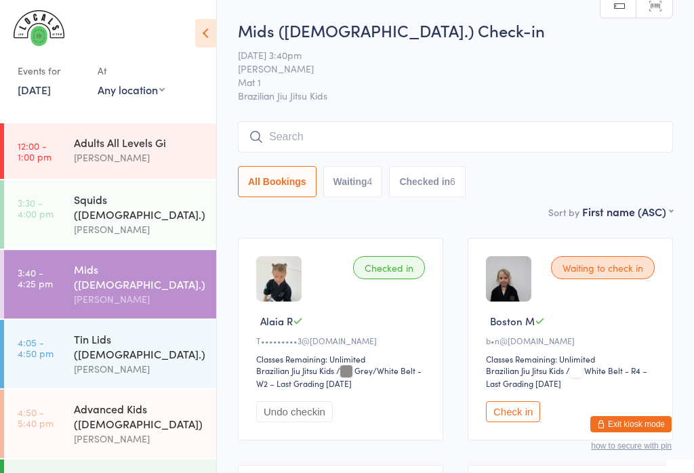
click at [515, 422] on button "Check in" at bounding box center [513, 411] width 54 height 21
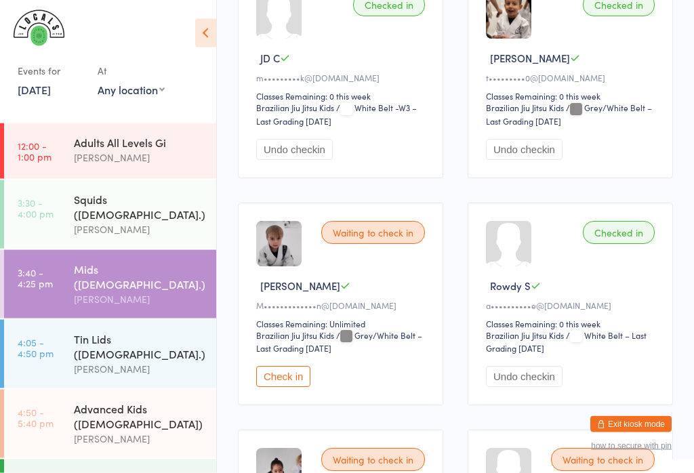
scroll to position [723, 0]
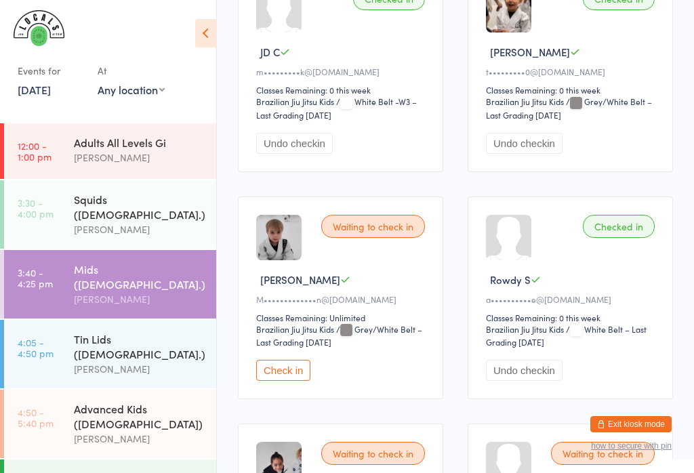
click at [280, 381] on button "Check in" at bounding box center [283, 370] width 54 height 21
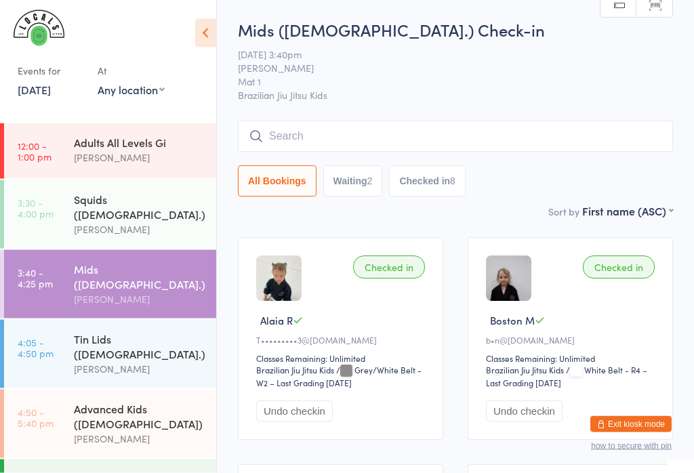
scroll to position [0, 0]
click at [374, 137] on input "search" at bounding box center [455, 136] width 435 height 31
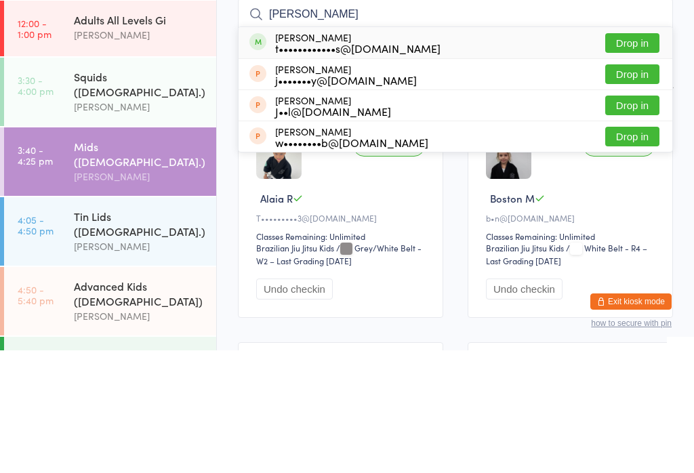
type input "[PERSON_NAME]"
click at [640, 156] on button "Drop in" at bounding box center [632, 166] width 54 height 20
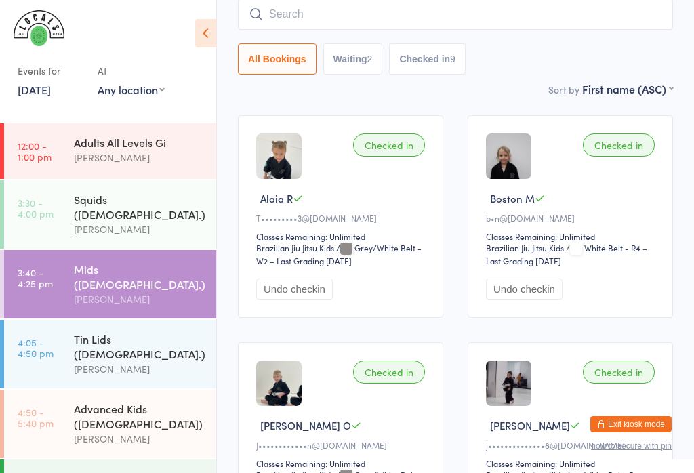
click at [70, 326] on link "4:05 - 4:50 pm Tin Lids ([DEMOGRAPHIC_DATA].) [PERSON_NAME]" at bounding box center [110, 354] width 212 height 68
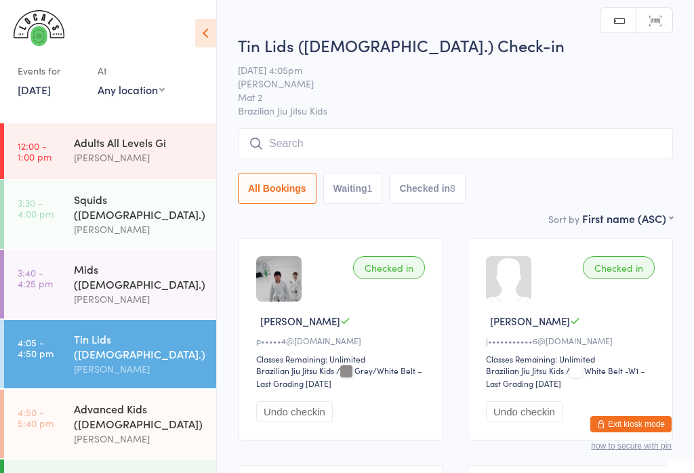
click at [452, 119] on div "Tin Lids ([DEMOGRAPHIC_DATA].) Check-in [DATE] 4:05pm [PERSON_NAME] Mat 2 Brazi…" at bounding box center [455, 122] width 435 height 177
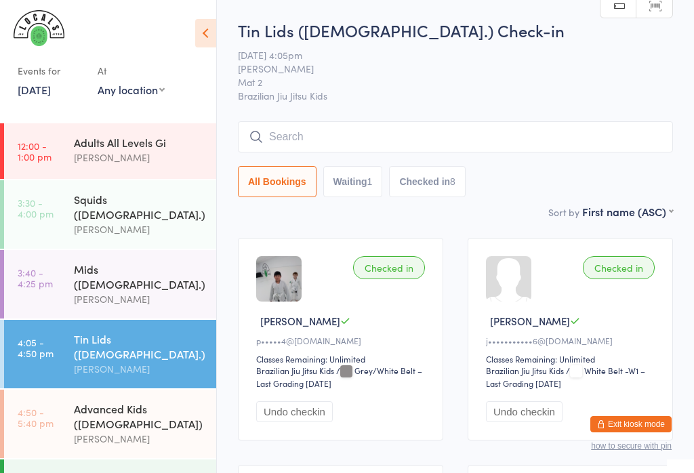
click at [441, 137] on input "search" at bounding box center [455, 136] width 435 height 31
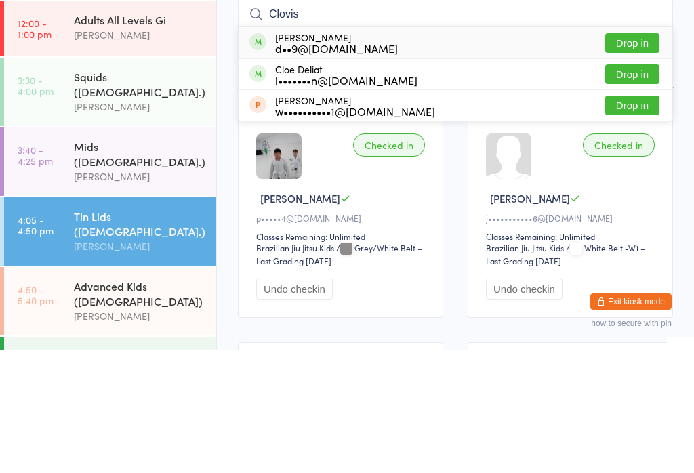
type input "Clovis"
click at [402, 150] on div "[PERSON_NAME] d••9@[DOMAIN_NAME] Drop in" at bounding box center [454, 165] width 433 height 31
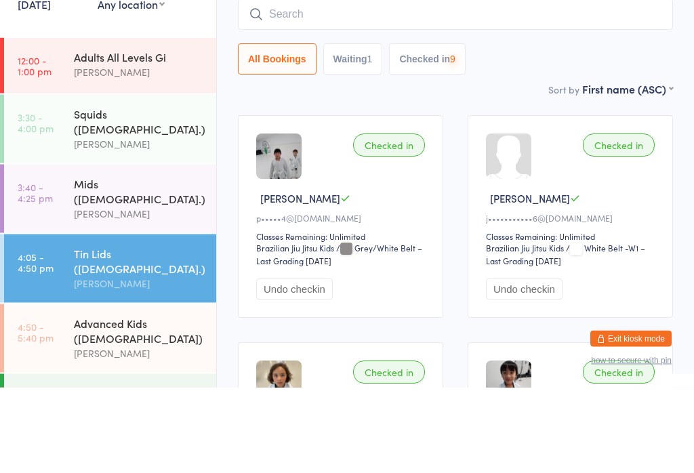
scroll to position [50, 0]
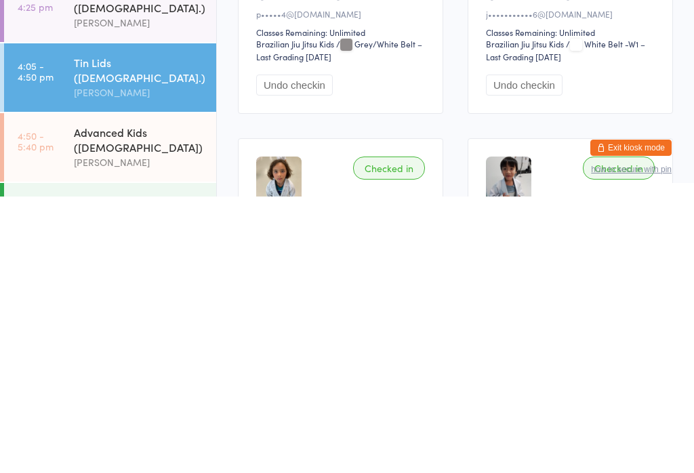
click at [126, 401] on div "Advanced Kids ([DEMOGRAPHIC_DATA])" at bounding box center [139, 416] width 131 height 30
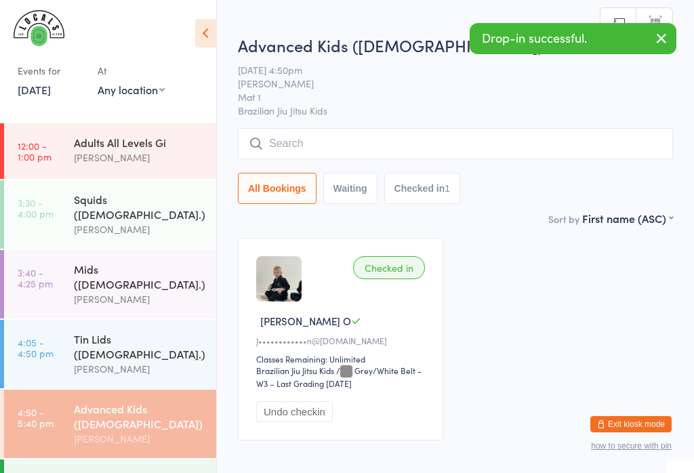
click at [469, 131] on input "search" at bounding box center [455, 143] width 435 height 31
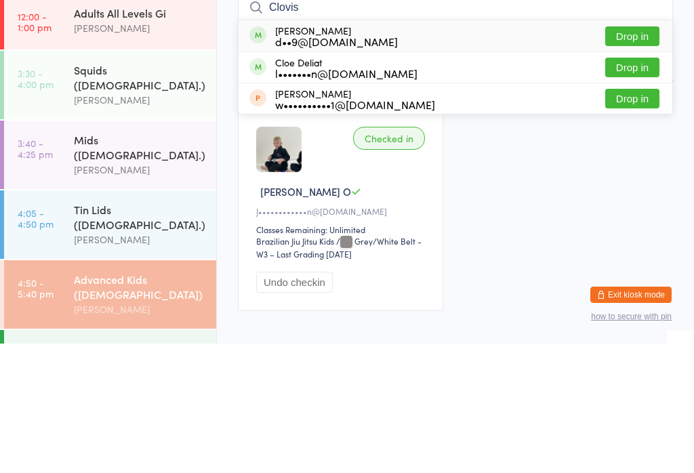
click at [444, 121] on input "Clovis" at bounding box center [455, 136] width 435 height 31
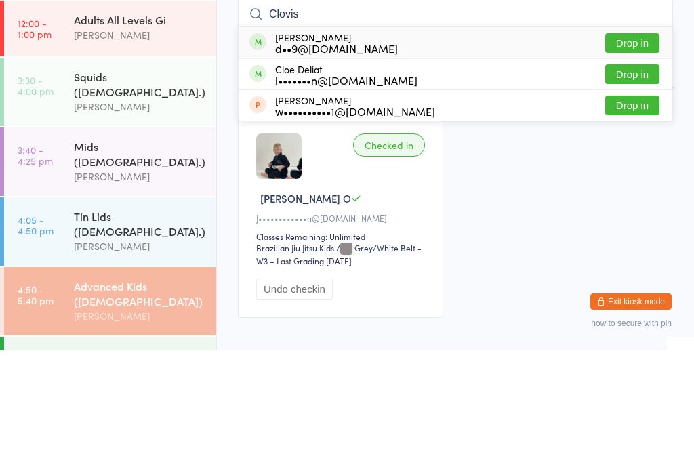
type input "Clovis"
click at [456, 150] on div "[PERSON_NAME] d••9@[DOMAIN_NAME] Drop in" at bounding box center [454, 165] width 433 height 31
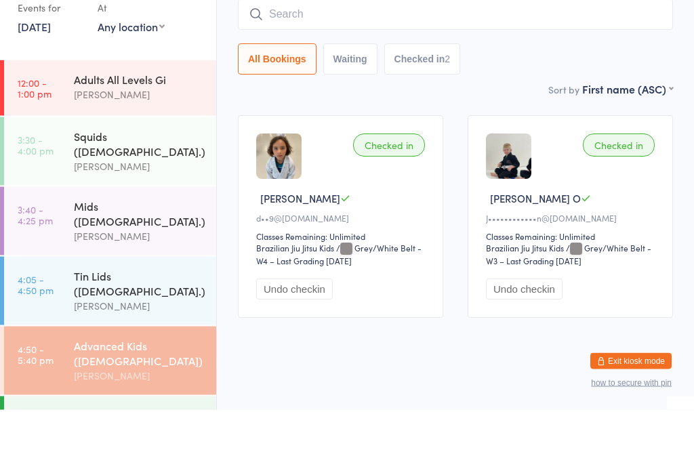
scroll to position [70, 0]
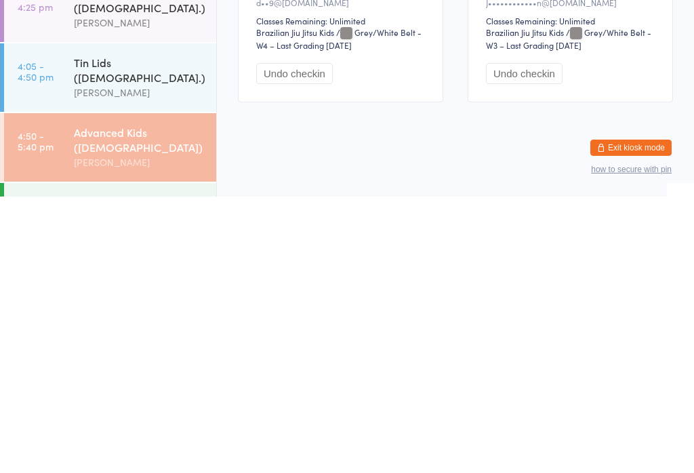
click at [142, 331] on div "Tin Lids ([DEMOGRAPHIC_DATA].)" at bounding box center [139, 346] width 131 height 30
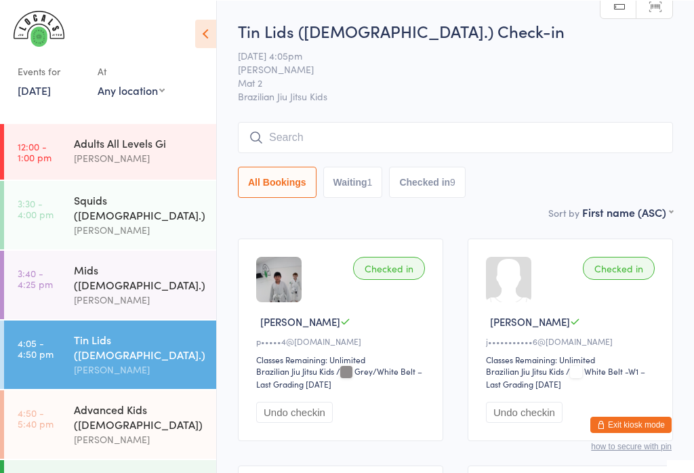
click at [307, 127] on input "search" at bounding box center [455, 136] width 435 height 31
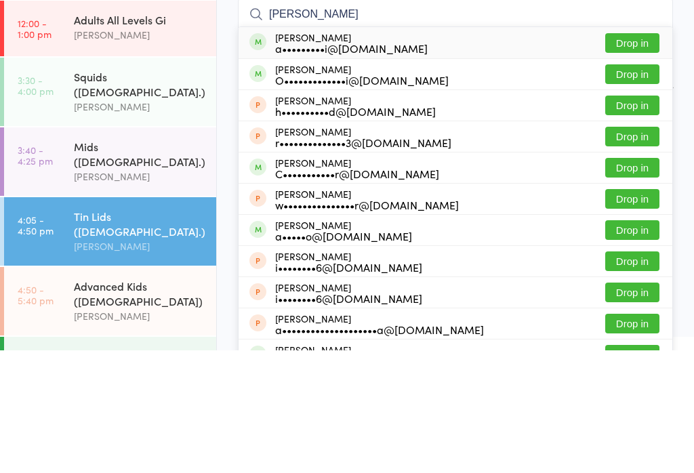
type input "[PERSON_NAME]"
click at [345, 154] on div "[PERSON_NAME] a•••••••••i@[DOMAIN_NAME]" at bounding box center [351, 165] width 152 height 22
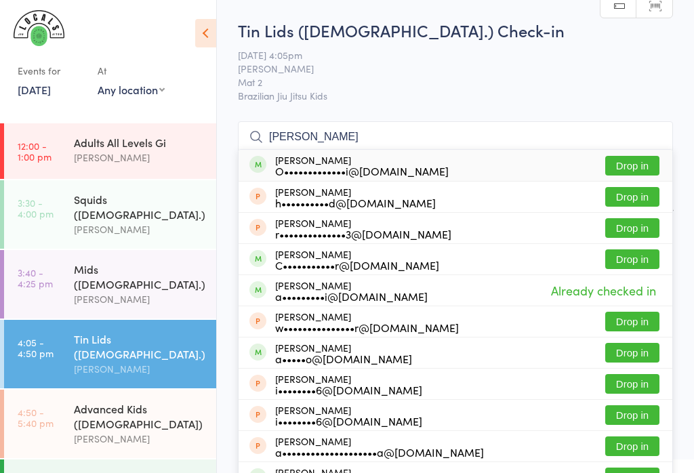
click at [388, 146] on input "[PERSON_NAME]" at bounding box center [455, 136] width 435 height 31
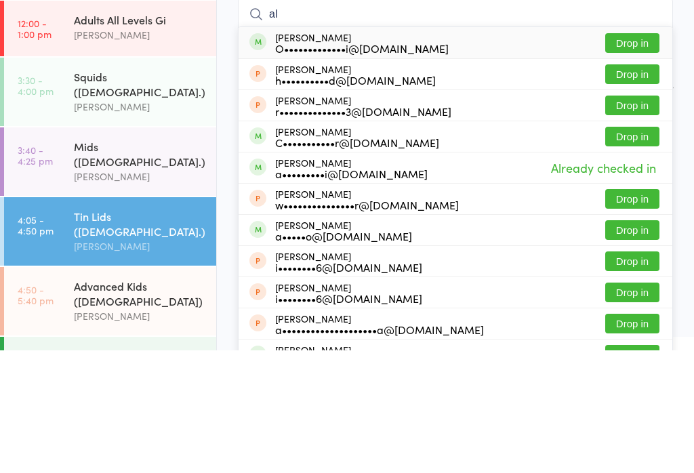
type input "a"
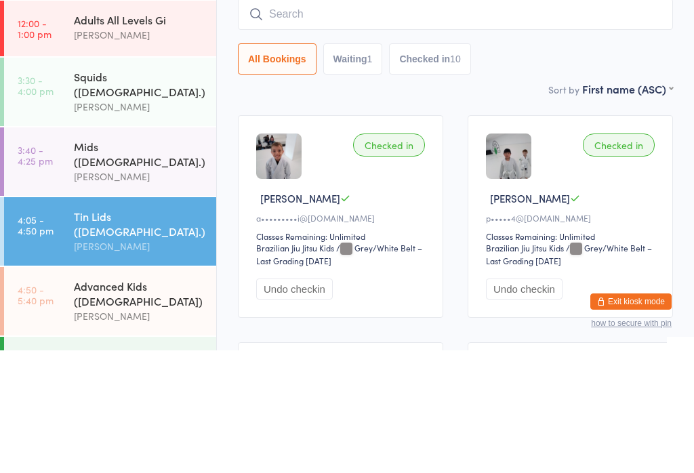
click at [563, 205] on label "Sort by" at bounding box center [563, 212] width 31 height 14
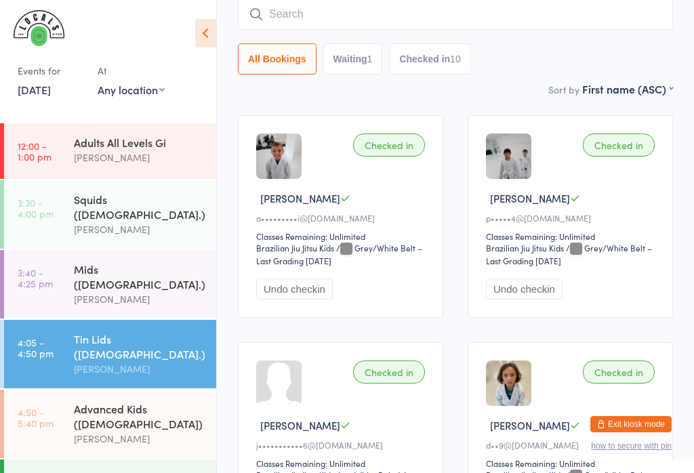
click at [375, 9] on input "search" at bounding box center [455, 14] width 435 height 31
type input "I"
click at [104, 16] on div at bounding box center [102, 32] width 168 height 34
click at [301, 10] on input "search" at bounding box center [455, 14] width 435 height 31
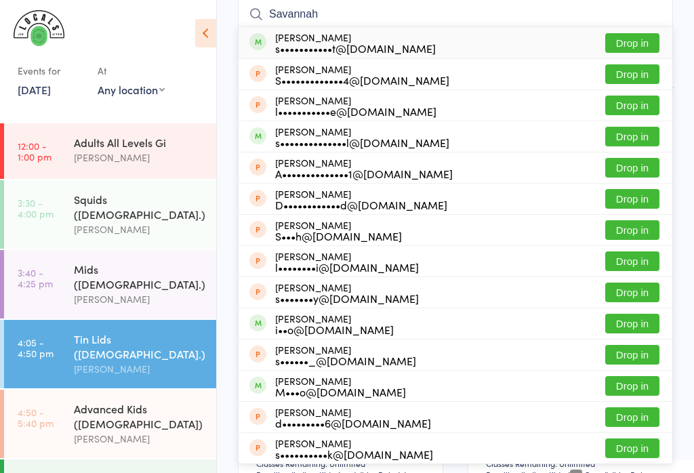
type input "Savannah"
click at [637, 33] on button "Drop in" at bounding box center [632, 43] width 54 height 20
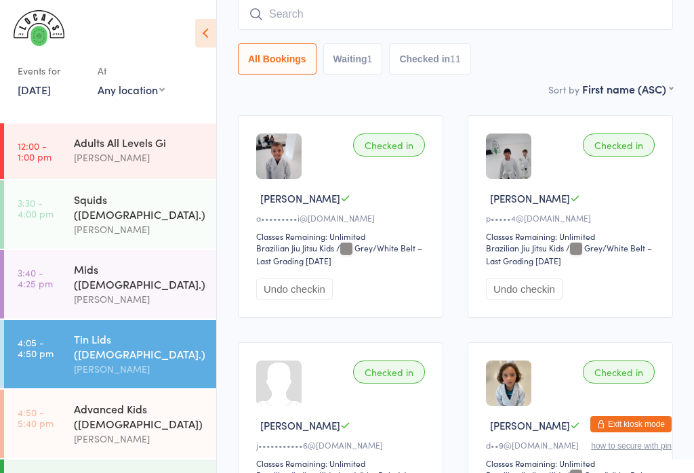
click at [379, 1] on input "search" at bounding box center [455, 14] width 435 height 31
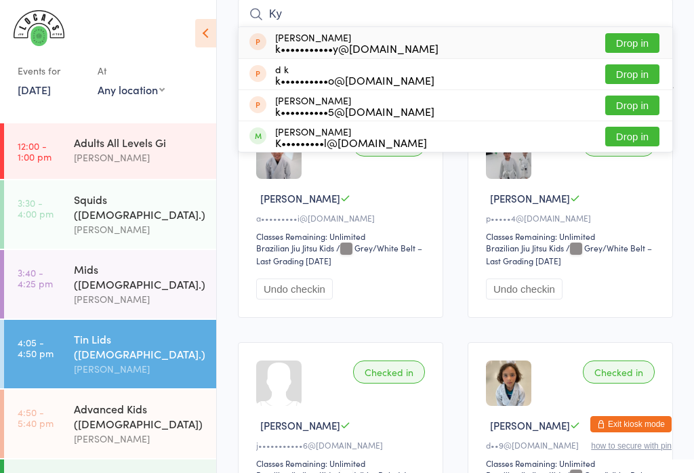
type input "Ky"
click at [637, 139] on button "Drop in" at bounding box center [632, 137] width 54 height 20
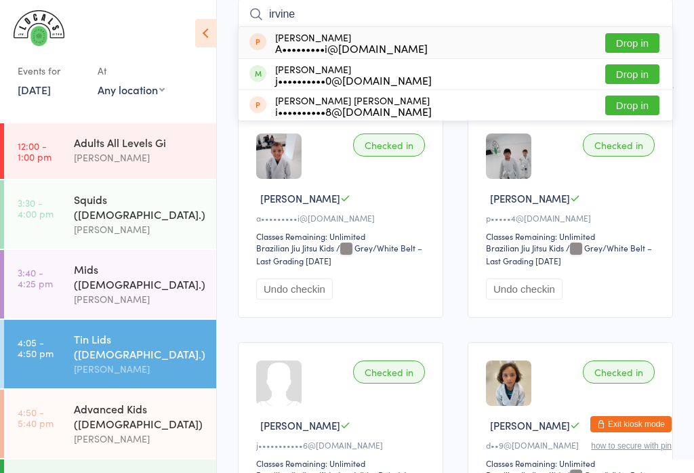
type input "irvine"
click at [635, 35] on button "Drop in" at bounding box center [632, 43] width 54 height 20
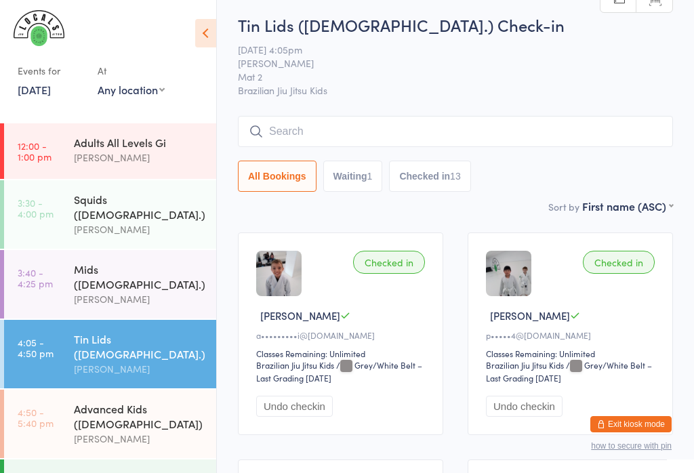
scroll to position [0, 0]
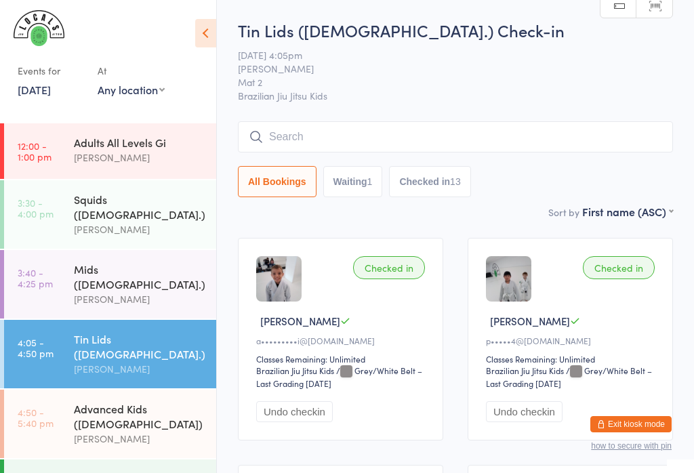
click at [127, 291] on div "[PERSON_NAME]" at bounding box center [139, 299] width 131 height 16
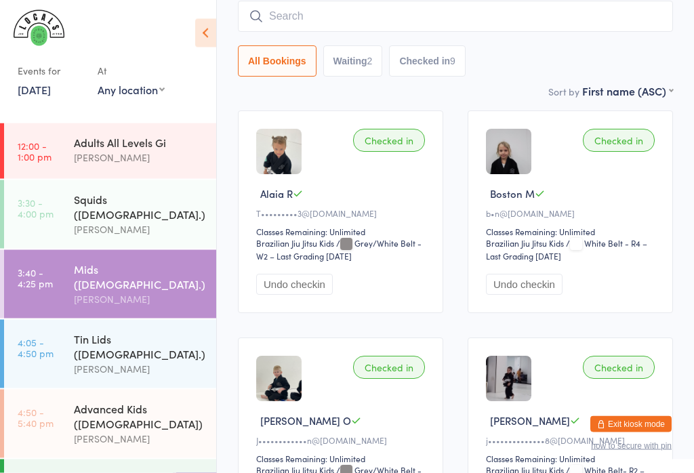
click at [515, 145] on img at bounding box center [508, 151] width 45 height 45
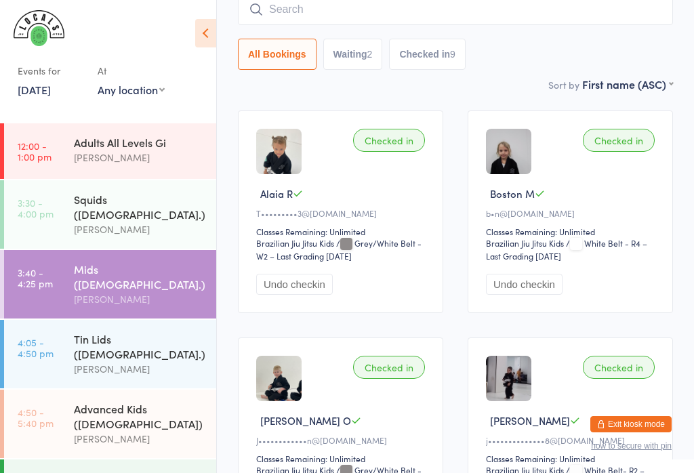
click at [521, 156] on img at bounding box center [508, 151] width 45 height 45
click at [607, 146] on div "Checked in" at bounding box center [618, 140] width 72 height 23
click at [630, 150] on div "Checked in" at bounding box center [618, 140] width 72 height 23
click at [624, 146] on div "Checked in" at bounding box center [618, 140] width 72 height 23
click at [622, 144] on div "Checked in" at bounding box center [618, 140] width 72 height 23
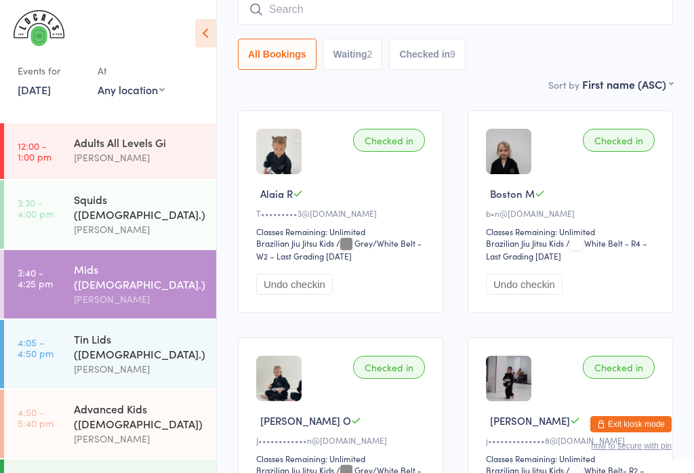
click at [626, 142] on div "Checked in" at bounding box center [618, 140] width 72 height 23
click at [532, 290] on button "Undo checkin" at bounding box center [524, 284] width 77 height 21
click at [516, 288] on button "Check in" at bounding box center [513, 284] width 54 height 21
click at [527, 288] on button "Check in" at bounding box center [513, 284] width 54 height 21
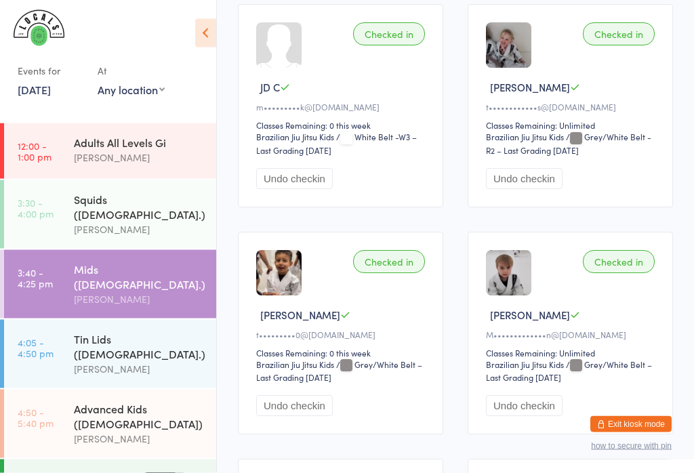
scroll to position [689, 0]
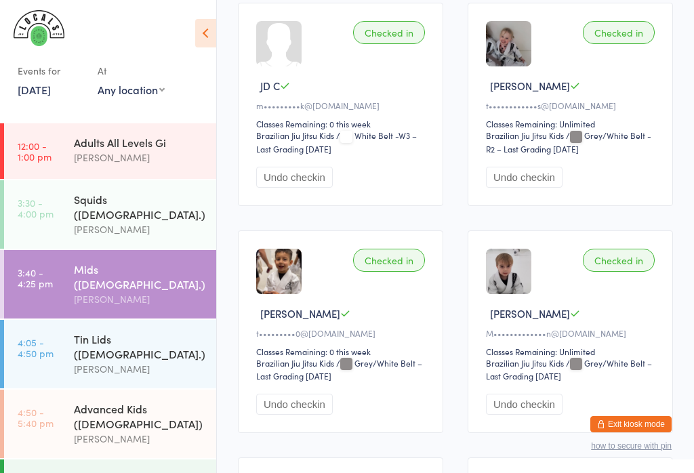
click at [104, 401] on div "Advanced Kids ([DEMOGRAPHIC_DATA])" at bounding box center [139, 416] width 131 height 30
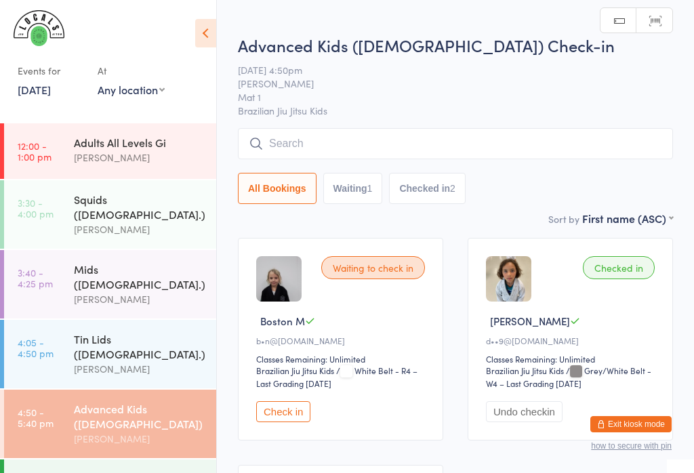
click at [285, 408] on button "Check in" at bounding box center [283, 411] width 54 height 21
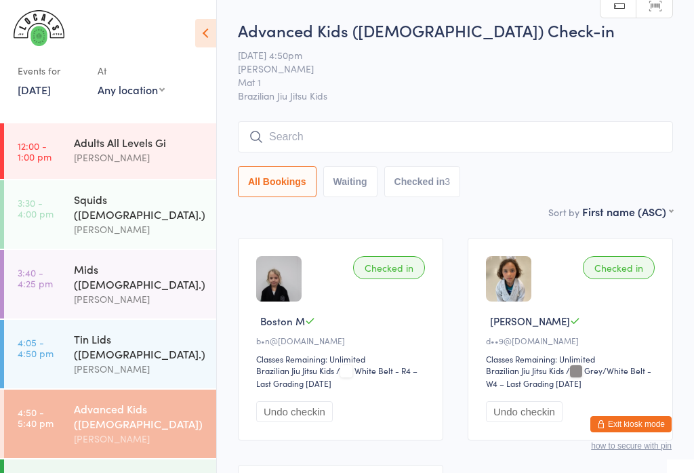
click at [444, 142] on input "search" at bounding box center [455, 136] width 435 height 31
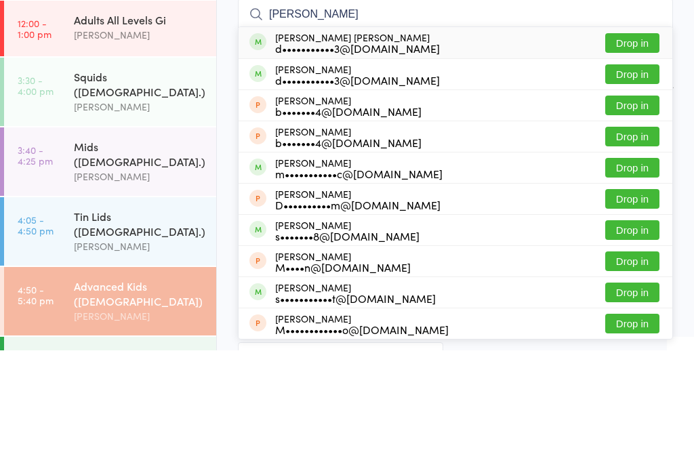
type input "[PERSON_NAME]"
click at [639, 156] on button "Drop in" at bounding box center [632, 166] width 54 height 20
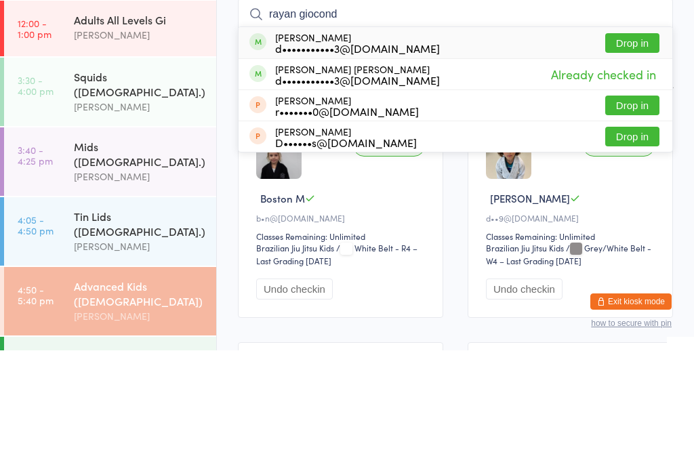
type input "rayan giocond"
click at [643, 156] on button "Drop in" at bounding box center [632, 166] width 54 height 20
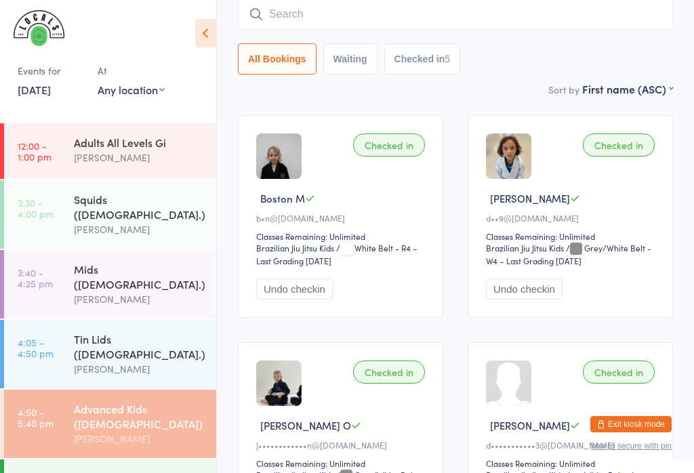
click at [122, 205] on div "Squids ([DEMOGRAPHIC_DATA].)" at bounding box center [139, 207] width 131 height 30
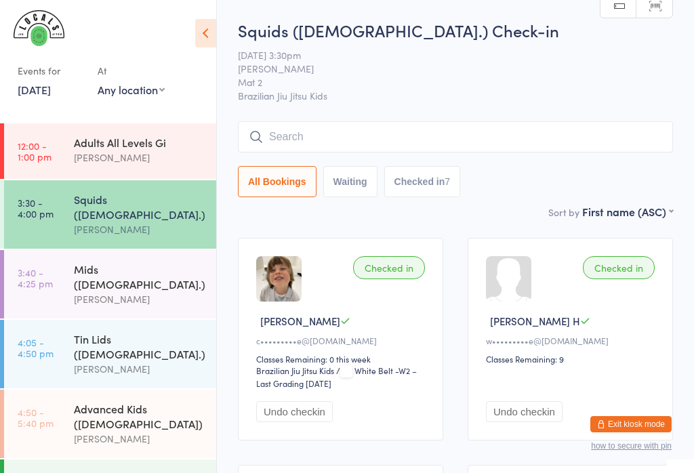
click at [552, 128] on input "search" at bounding box center [455, 136] width 435 height 31
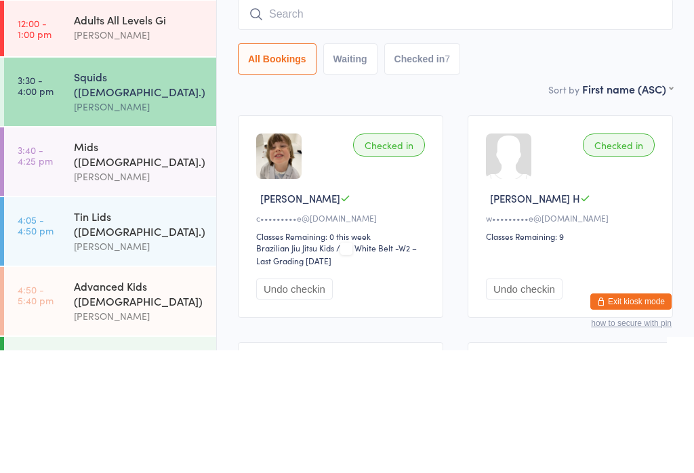
type input "A"
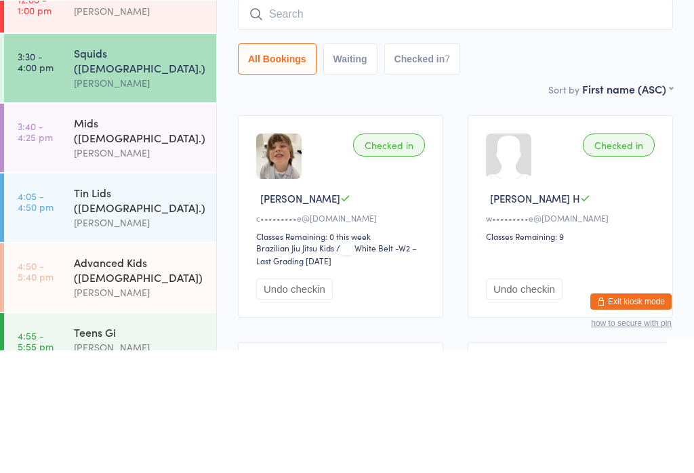
scroll to position [23, 0]
click at [170, 238] on div "Mids ([DEMOGRAPHIC_DATA].)" at bounding box center [139, 253] width 131 height 30
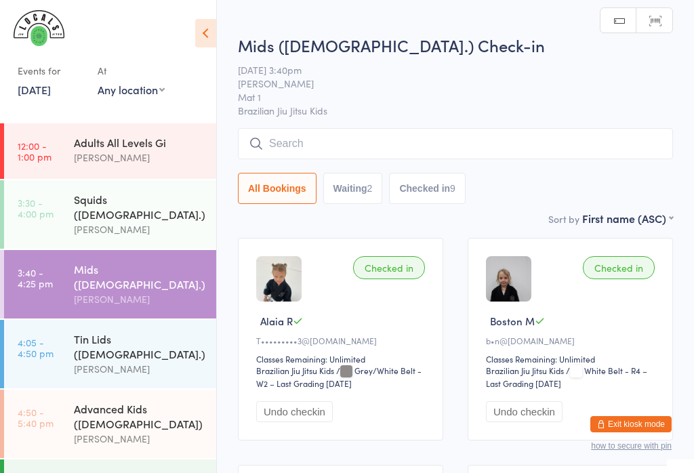
click at [348, 142] on input "search" at bounding box center [455, 143] width 435 height 31
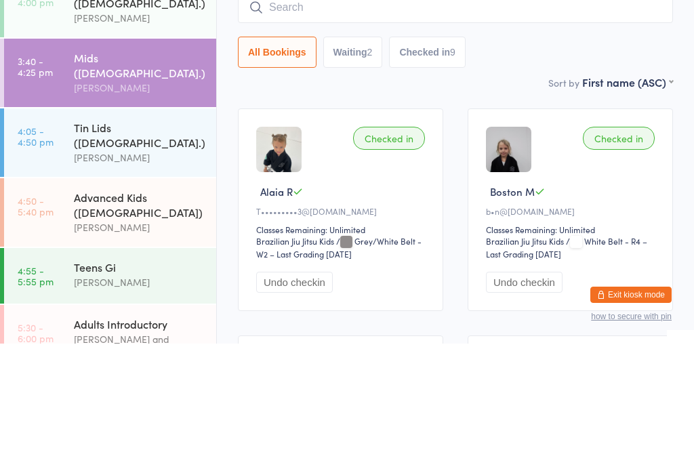
scroll to position [85, 0]
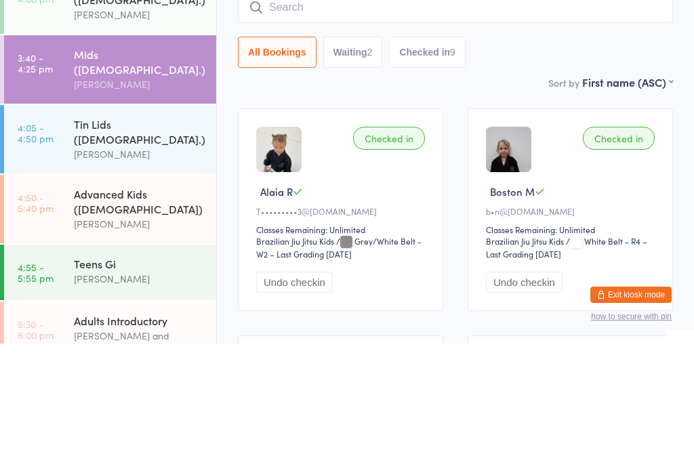
click at [143, 316] on div "Advanced Kids ([DEMOGRAPHIC_DATA])" at bounding box center [139, 331] width 131 height 30
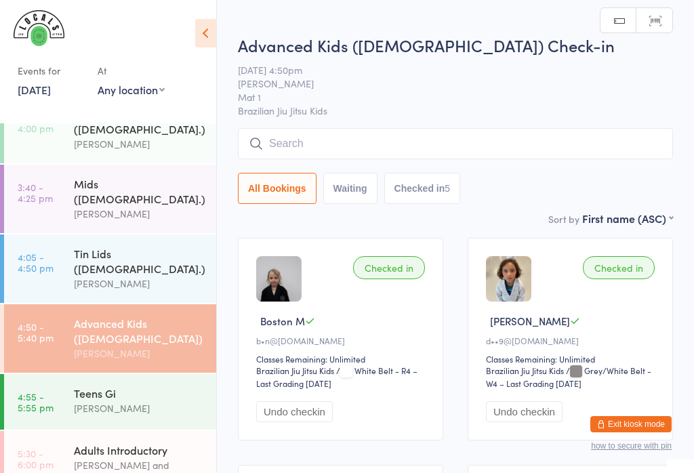
click at [402, 141] on input "search" at bounding box center [455, 143] width 435 height 31
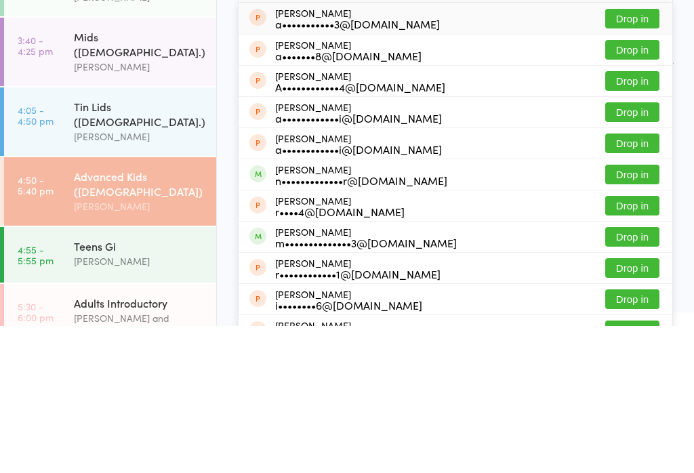
type input "[PERSON_NAME]"
click at [635, 312] on button "Drop in" at bounding box center [632, 322] width 54 height 20
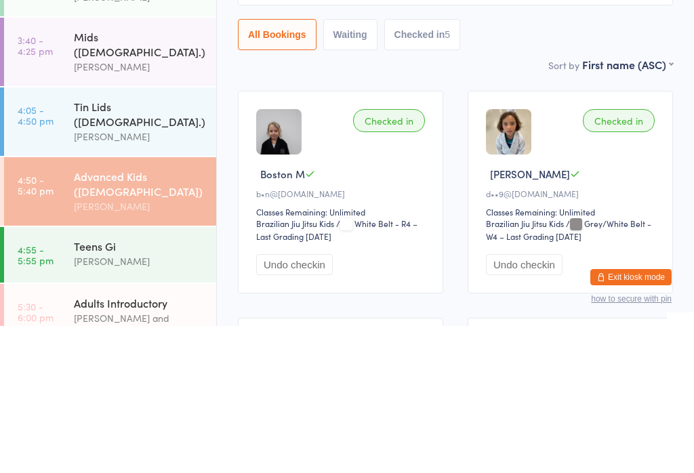
scroll to position [147, 0]
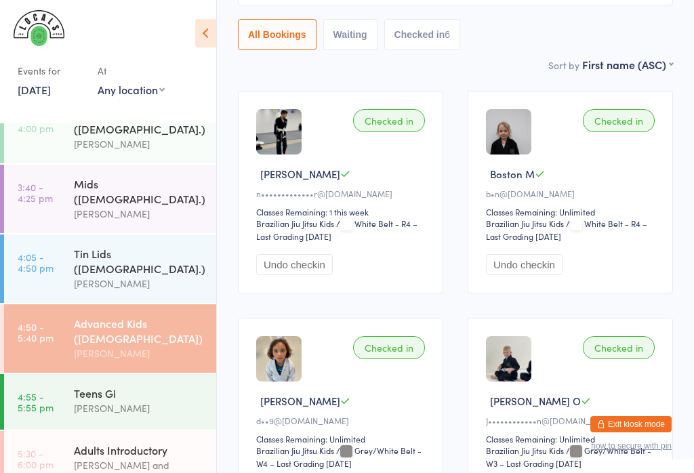
click at [112, 316] on div "Advanced Kids ([DEMOGRAPHIC_DATA])" at bounding box center [139, 331] width 131 height 30
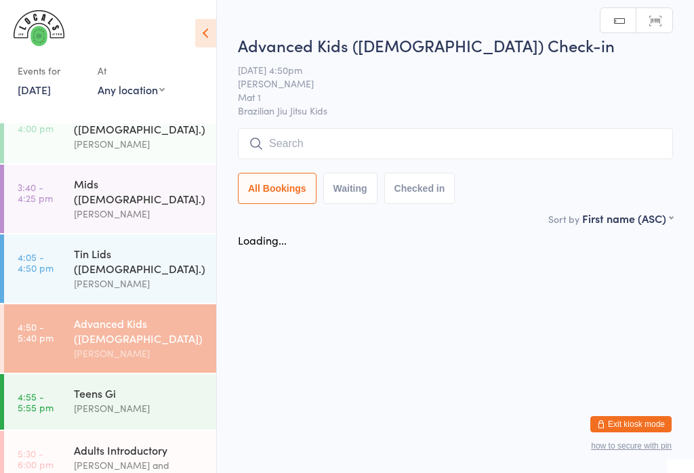
scroll to position [0, 0]
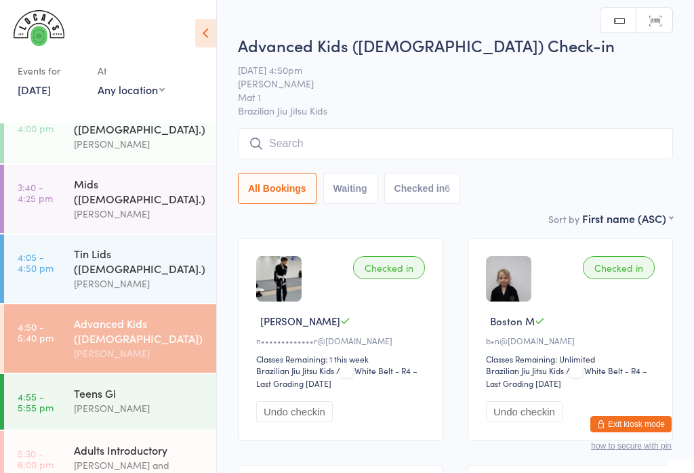
click at [356, 143] on input "search" at bounding box center [455, 143] width 435 height 31
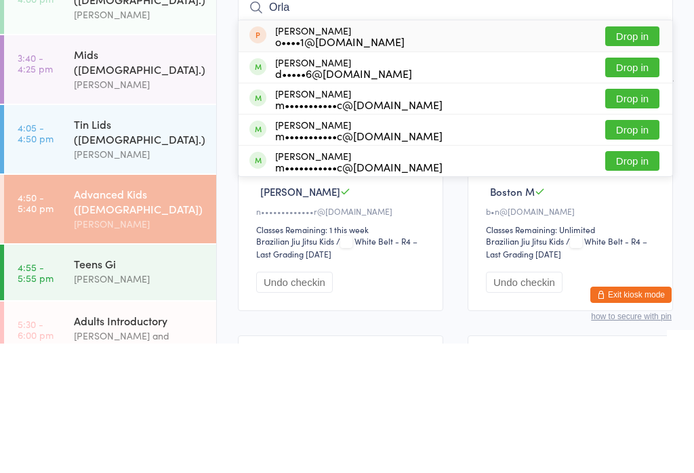
type input "Orla"
click at [635, 187] on button "Drop in" at bounding box center [632, 197] width 54 height 20
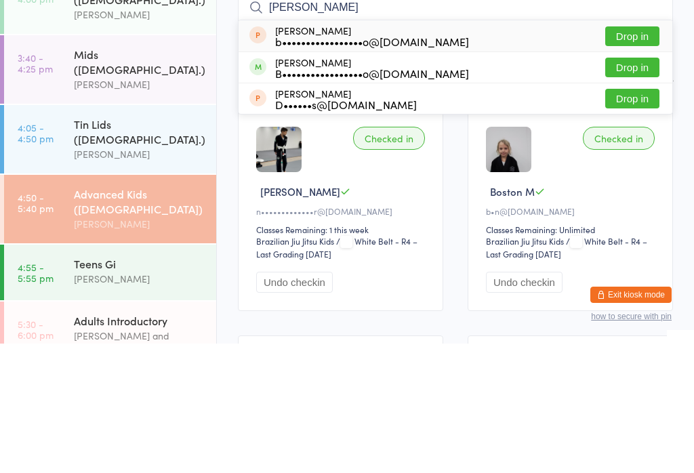
type input "[PERSON_NAME]"
click at [641, 187] on button "Drop in" at bounding box center [632, 197] width 54 height 20
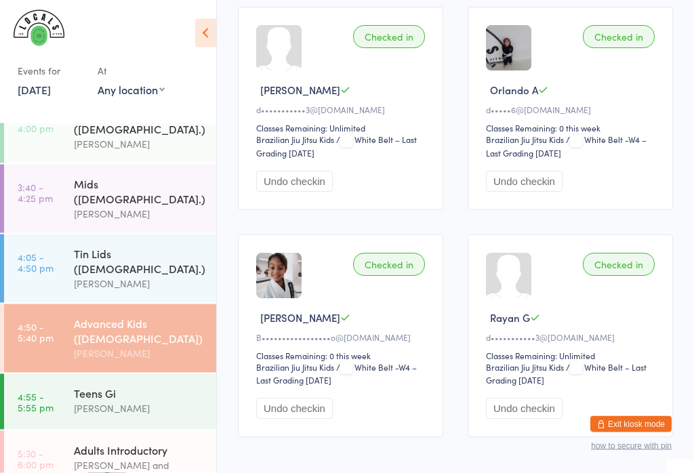
scroll to position [745, 0]
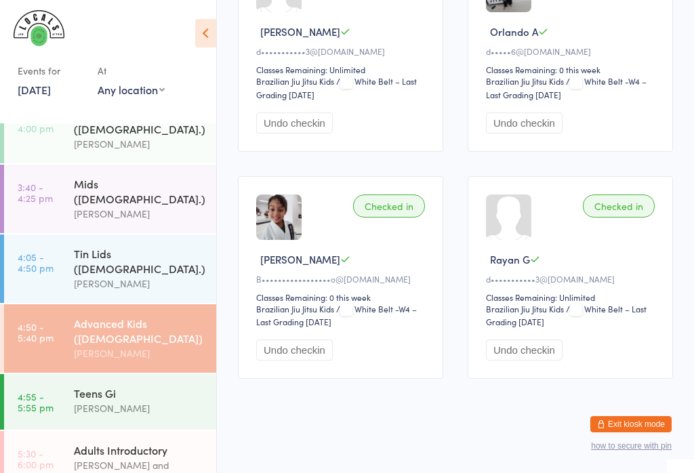
click at [138, 136] on div "[PERSON_NAME]" at bounding box center [139, 144] width 131 height 16
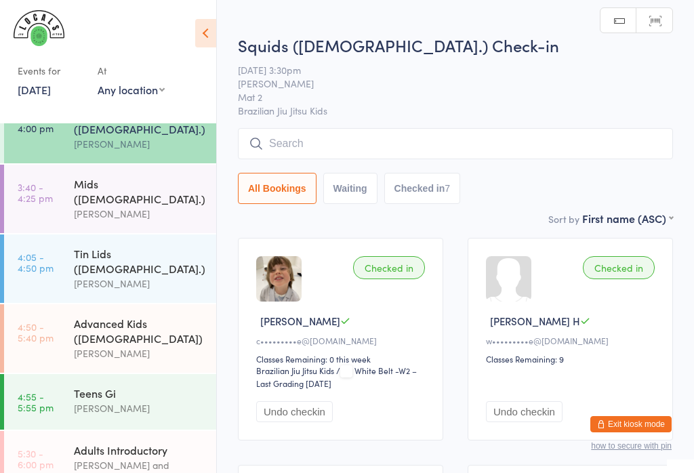
click at [128, 385] on div "Teens Gi" at bounding box center [139, 392] width 131 height 15
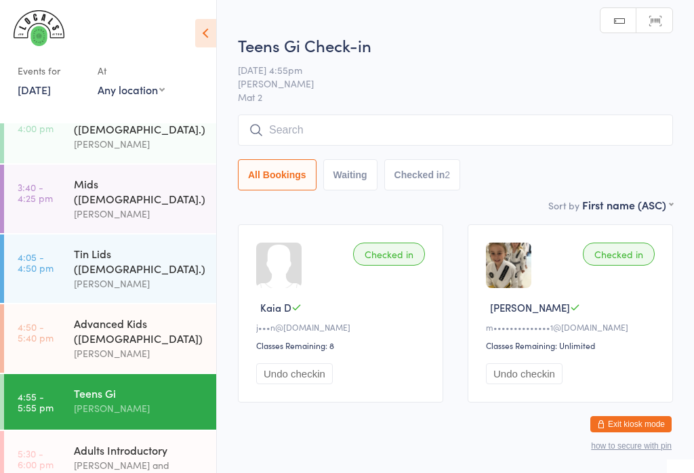
click at [394, 116] on input "search" at bounding box center [455, 129] width 435 height 31
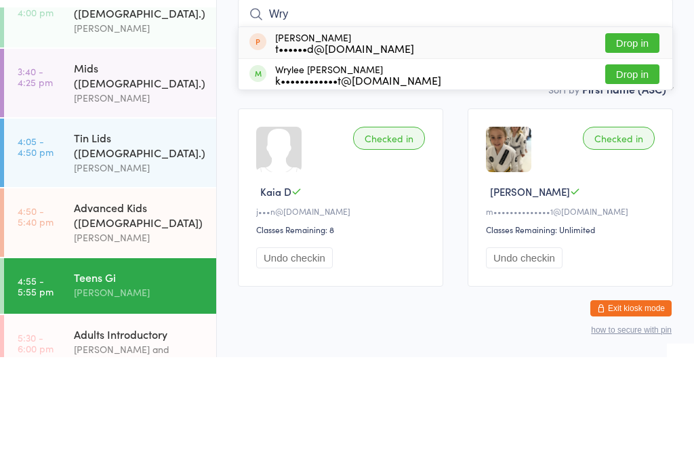
type input "Wry"
click at [639, 180] on button "Drop in" at bounding box center [632, 190] width 54 height 20
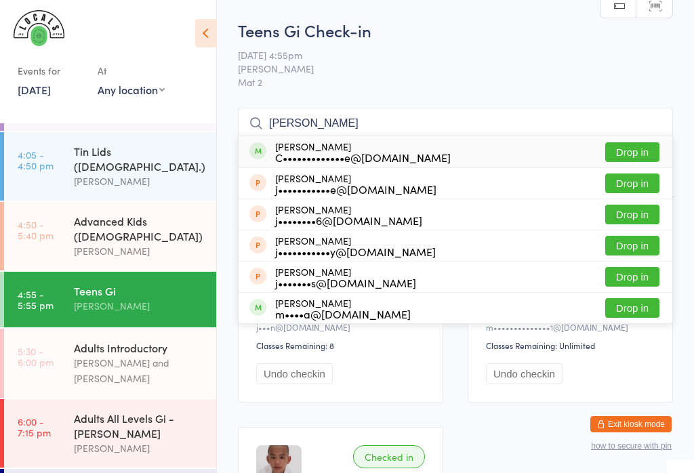
type input "[PERSON_NAME]"
click at [625, 161] on button "Drop in" at bounding box center [632, 152] width 54 height 20
